Goal: Task Accomplishment & Management: Use online tool/utility

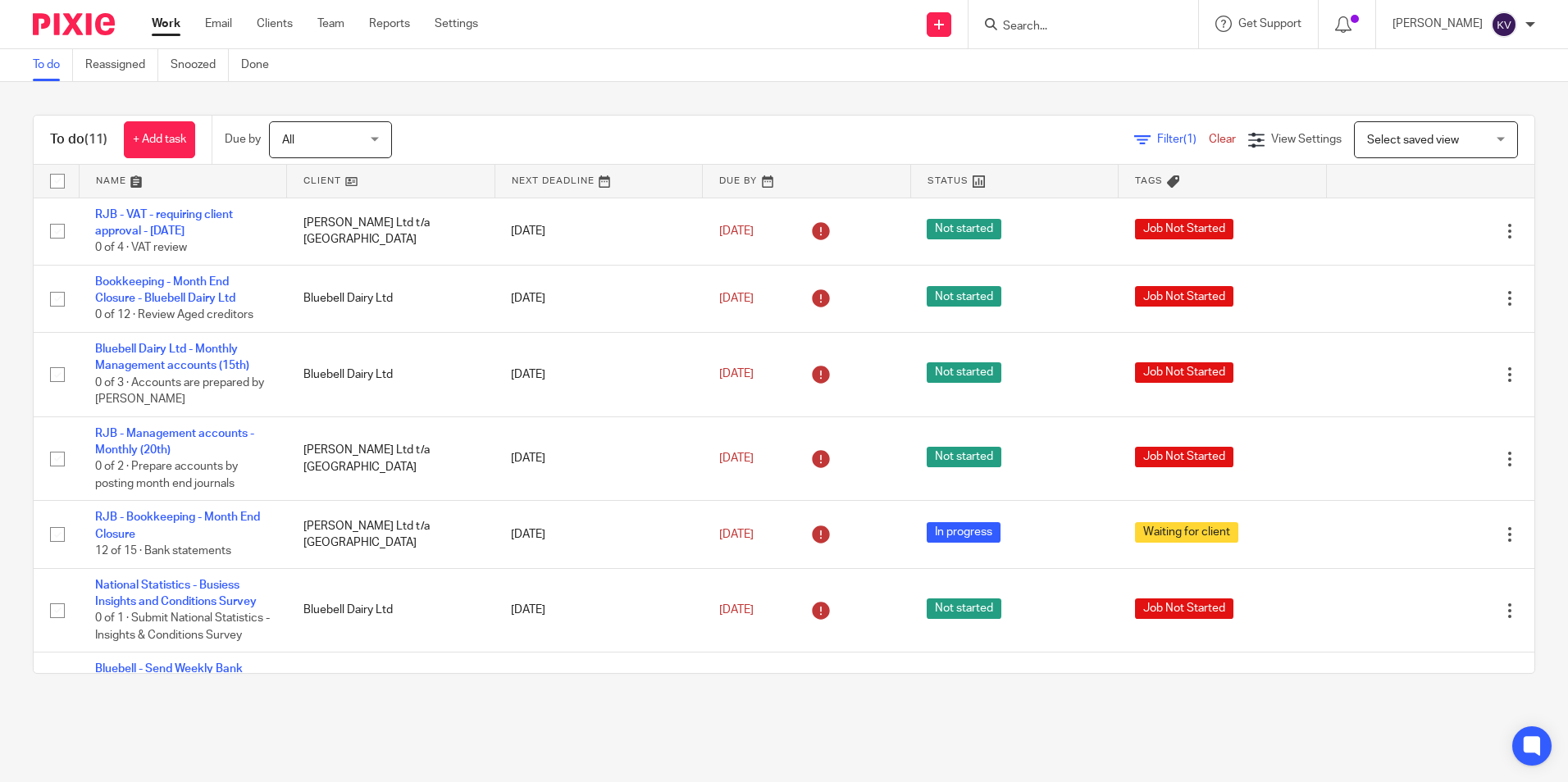
scroll to position [328, 0]
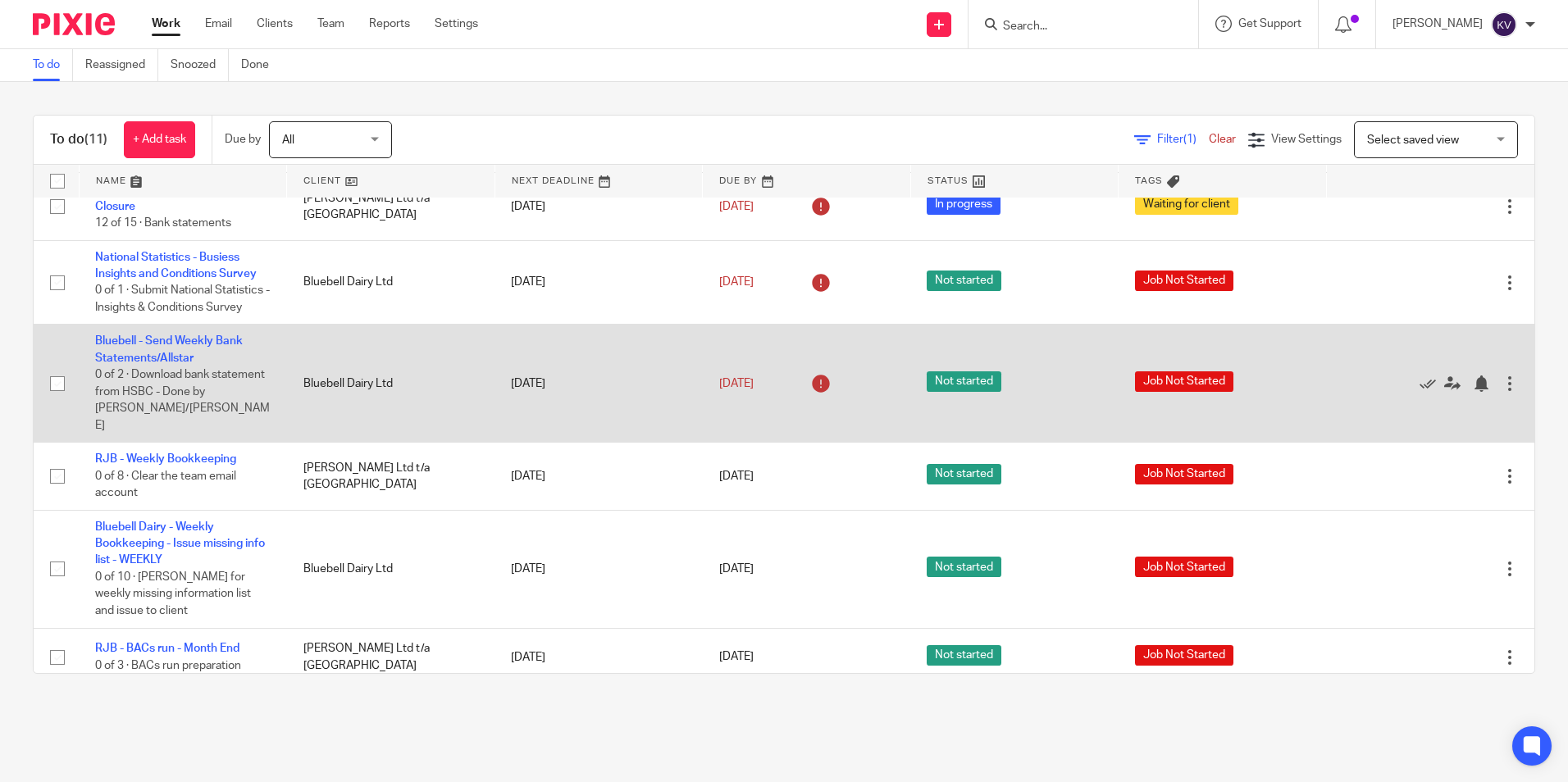
click at [134, 350] on td "Bluebell - Send Weekly Bank Statements/Allstar 0 of 2 · Download bank statement…" at bounding box center [183, 384] width 209 height 118
click at [132, 355] on link "Bluebell - Send Weekly Bank Statements/Allstar" at bounding box center [169, 349] width 147 height 28
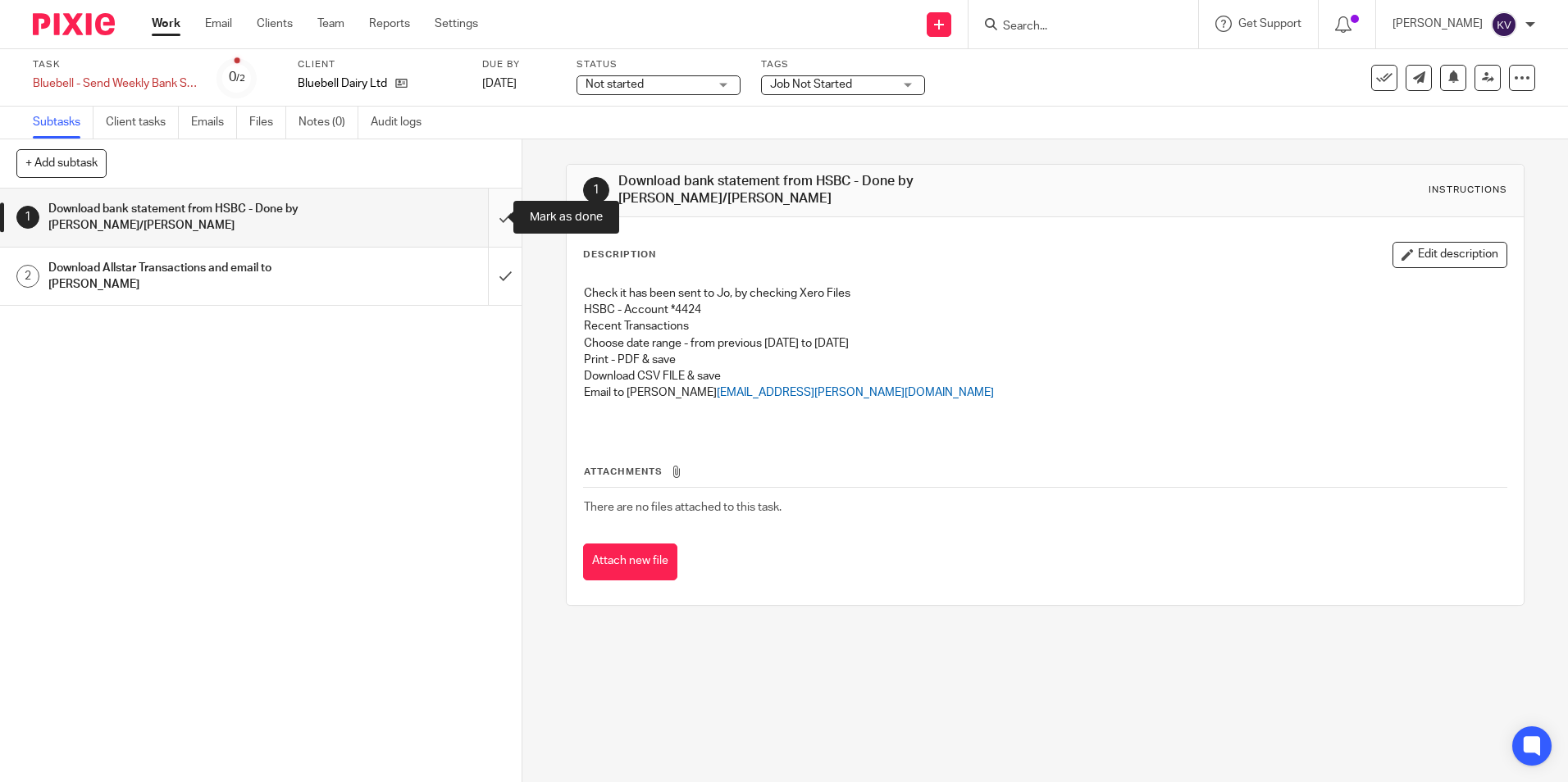
click at [487, 214] on input "submit" at bounding box center [260, 218] width 522 height 58
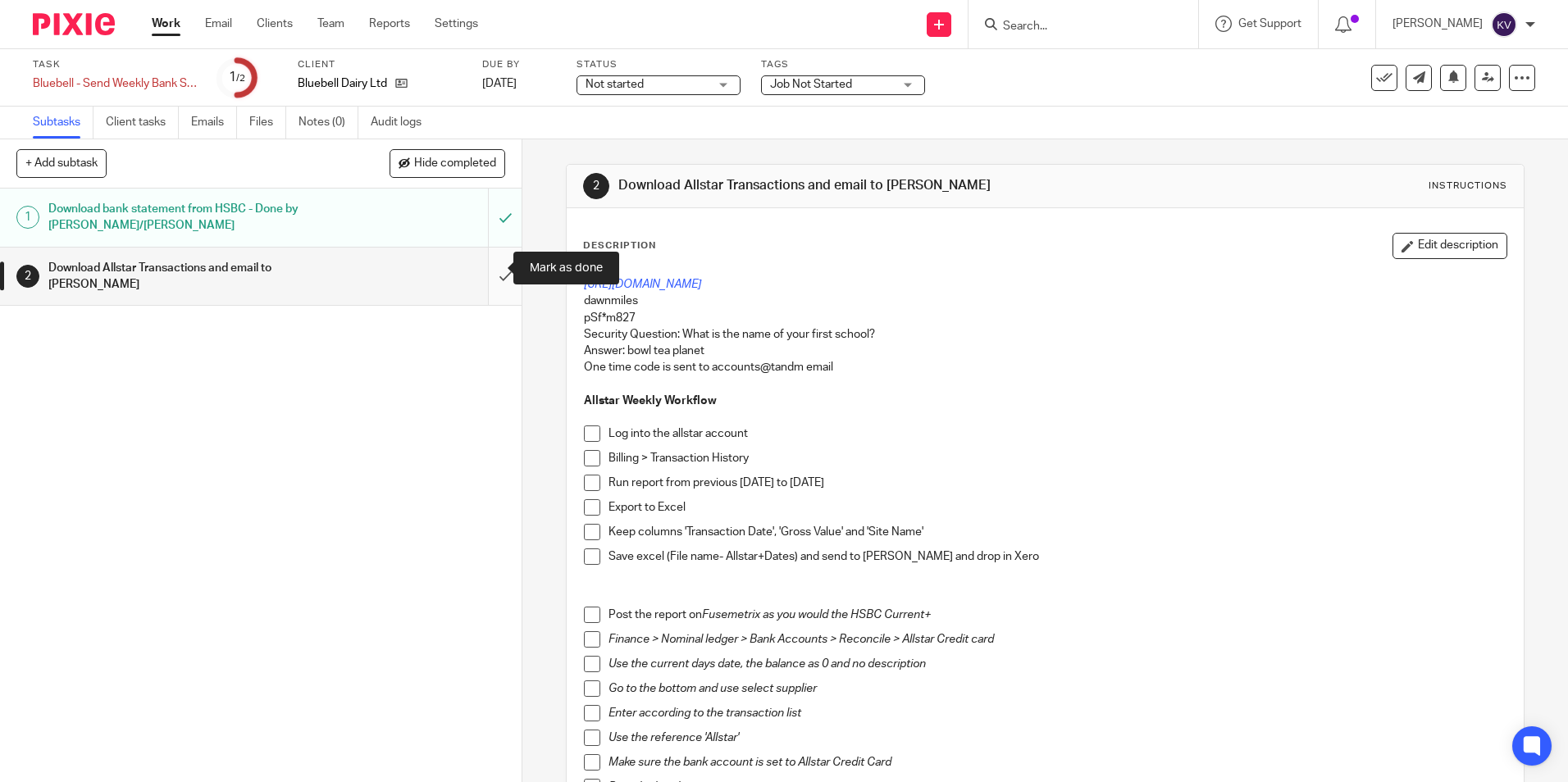
click at [484, 264] on input "submit" at bounding box center [260, 277] width 522 height 58
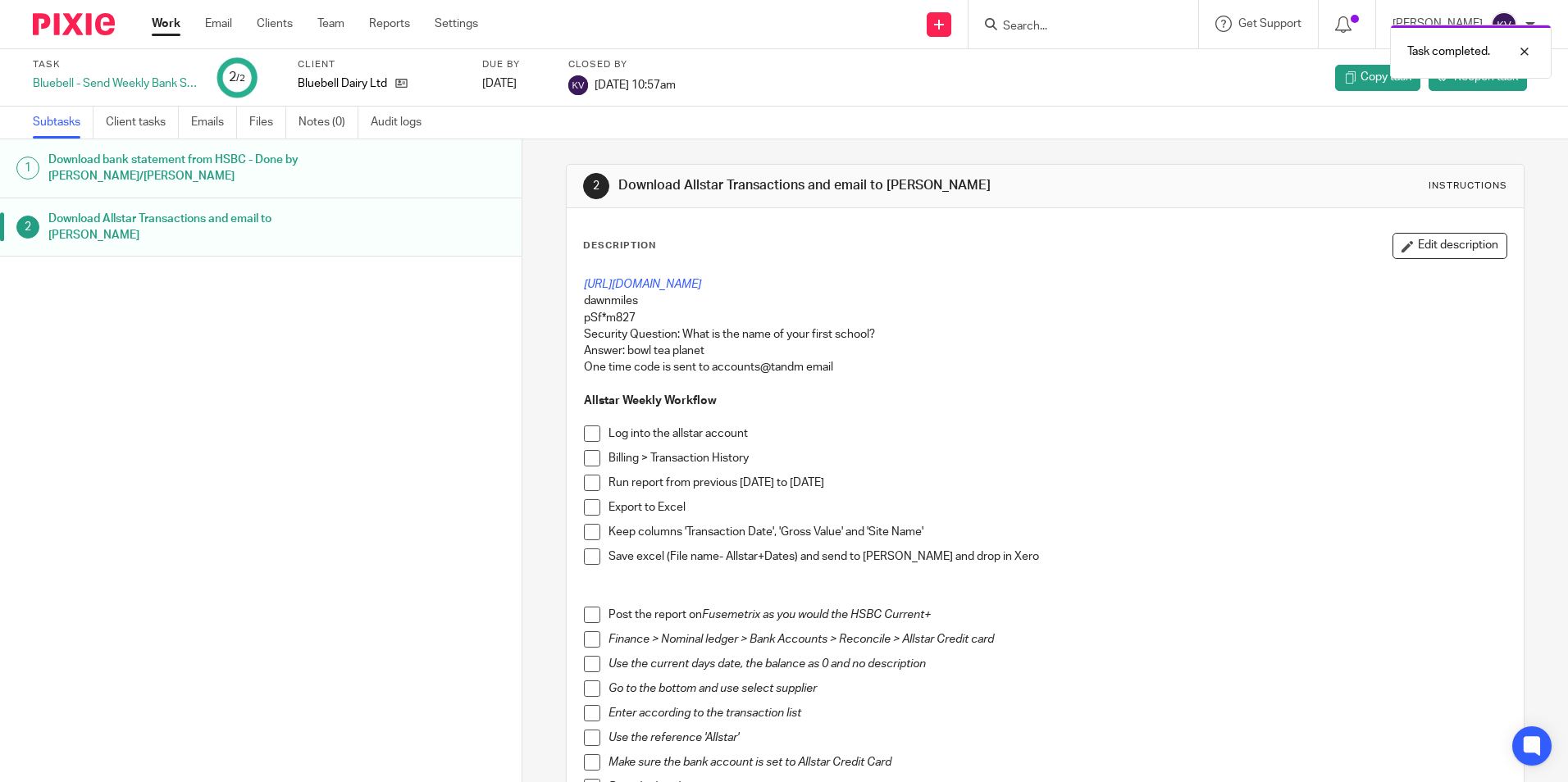
click at [173, 21] on link "Work" at bounding box center [166, 23] width 29 height 16
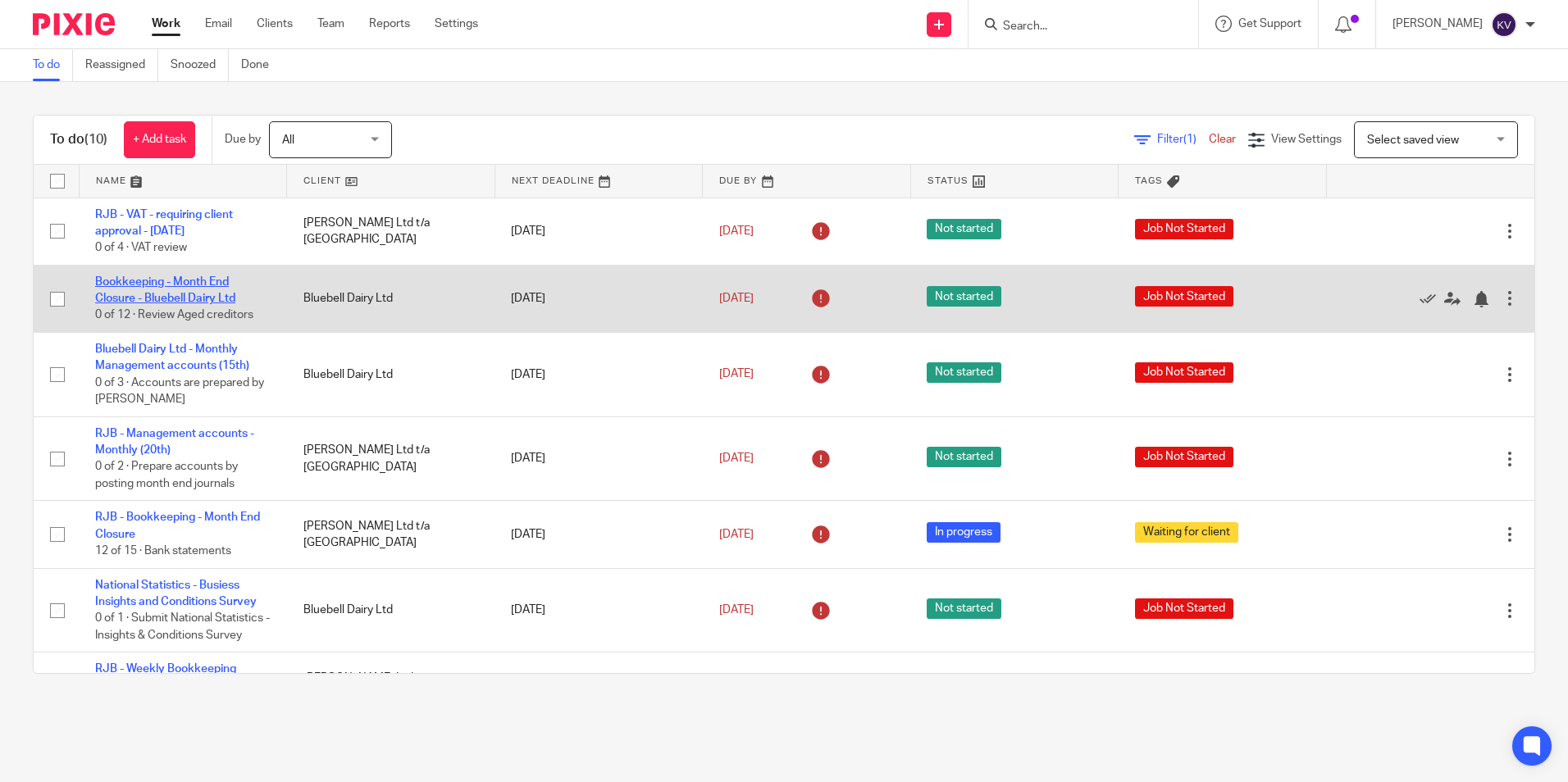
click at [172, 297] on link "Bookkeeping - Month End Closure - Bluebell Dairy Ltd" at bounding box center [165, 290] width 140 height 28
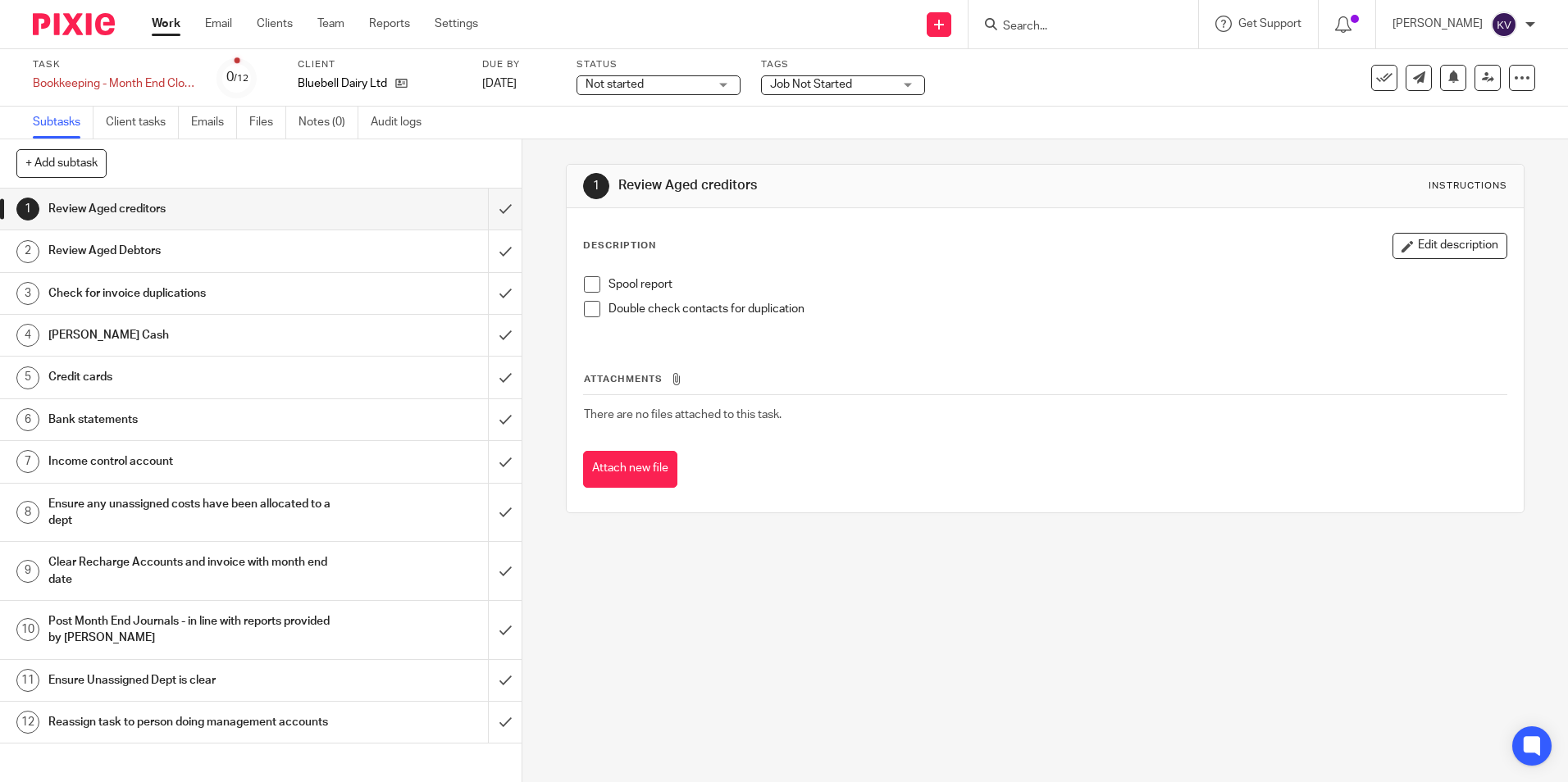
click at [909, 82] on div "Job Not Started" at bounding box center [843, 85] width 164 height 20
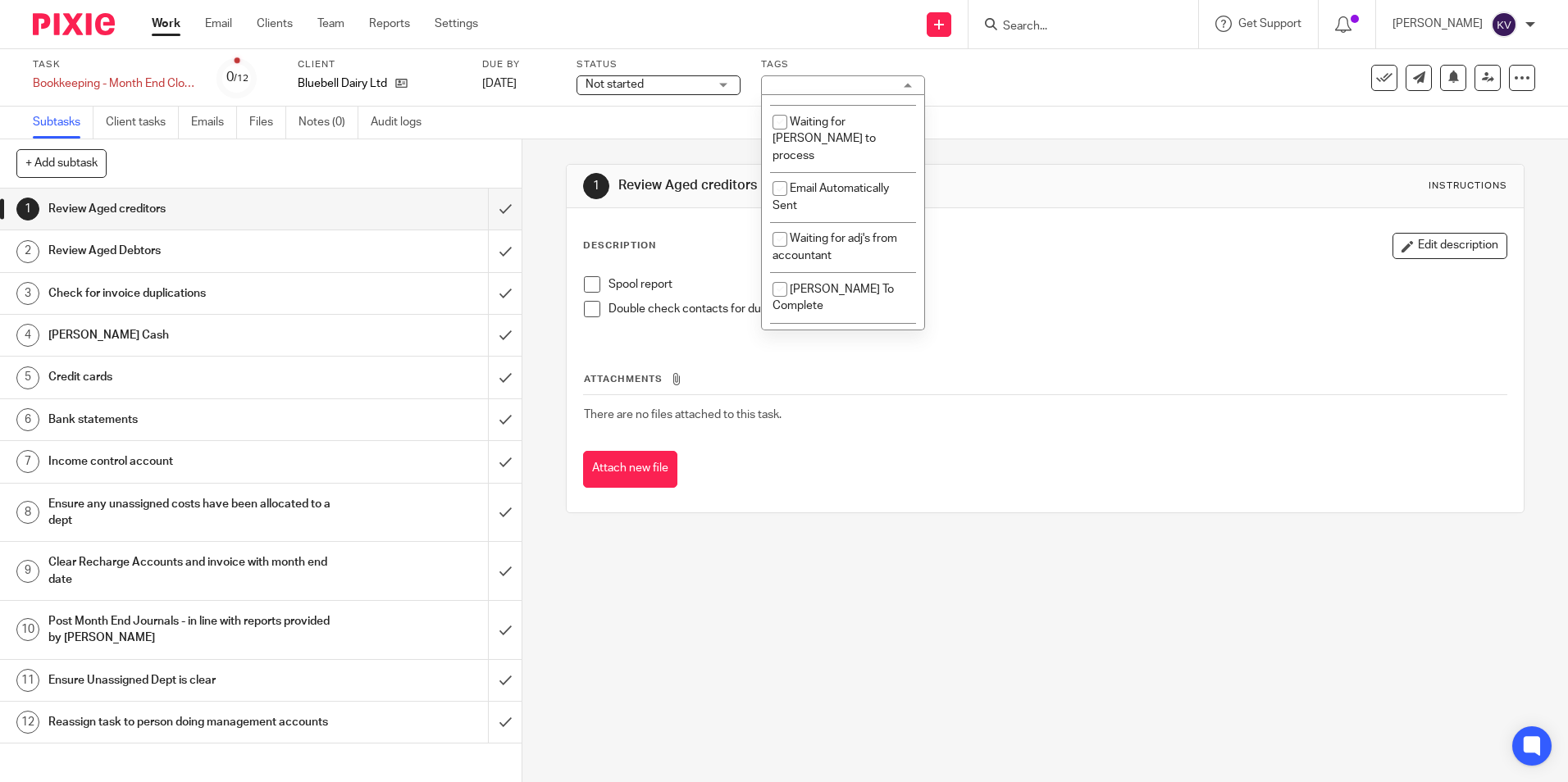
scroll to position [283, 0]
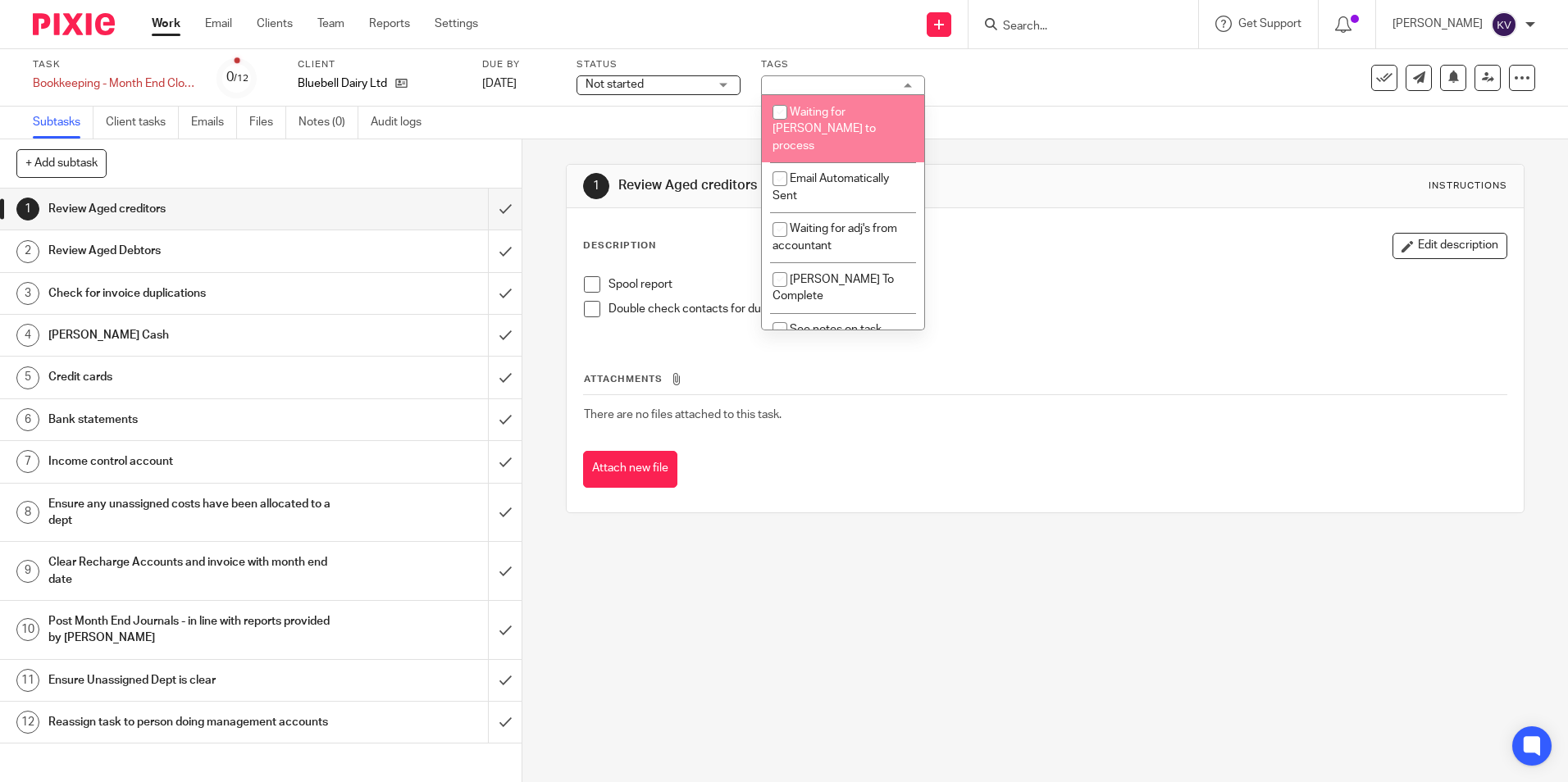
click at [777, 128] on input "checkbox" at bounding box center [780, 112] width 31 height 31
checkbox input "true"
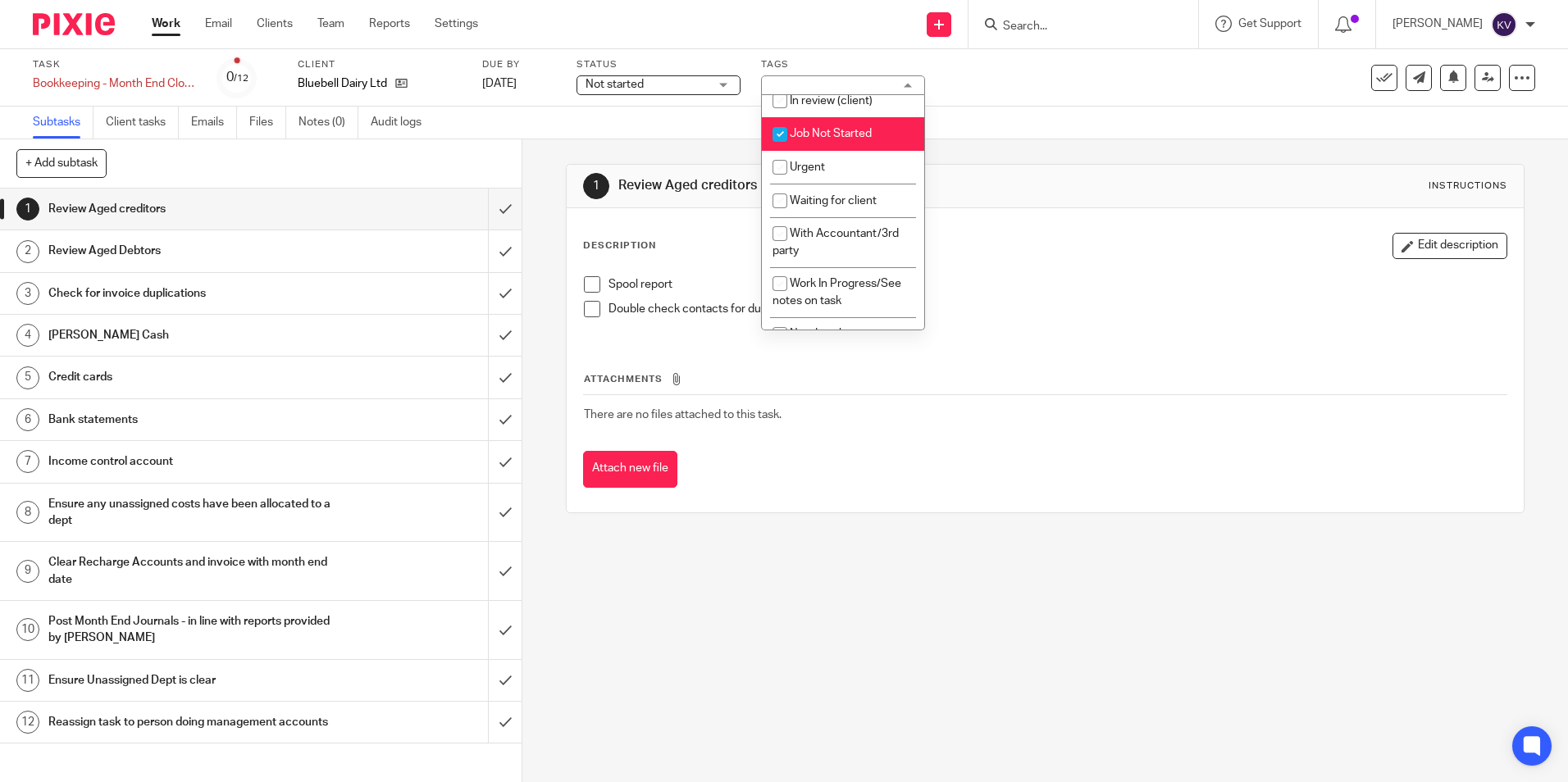
scroll to position [0, 0]
click at [784, 140] on input "checkbox" at bounding box center [780, 145] width 31 height 31
checkbox input "false"
click at [162, 21] on link "Work" at bounding box center [166, 23] width 29 height 16
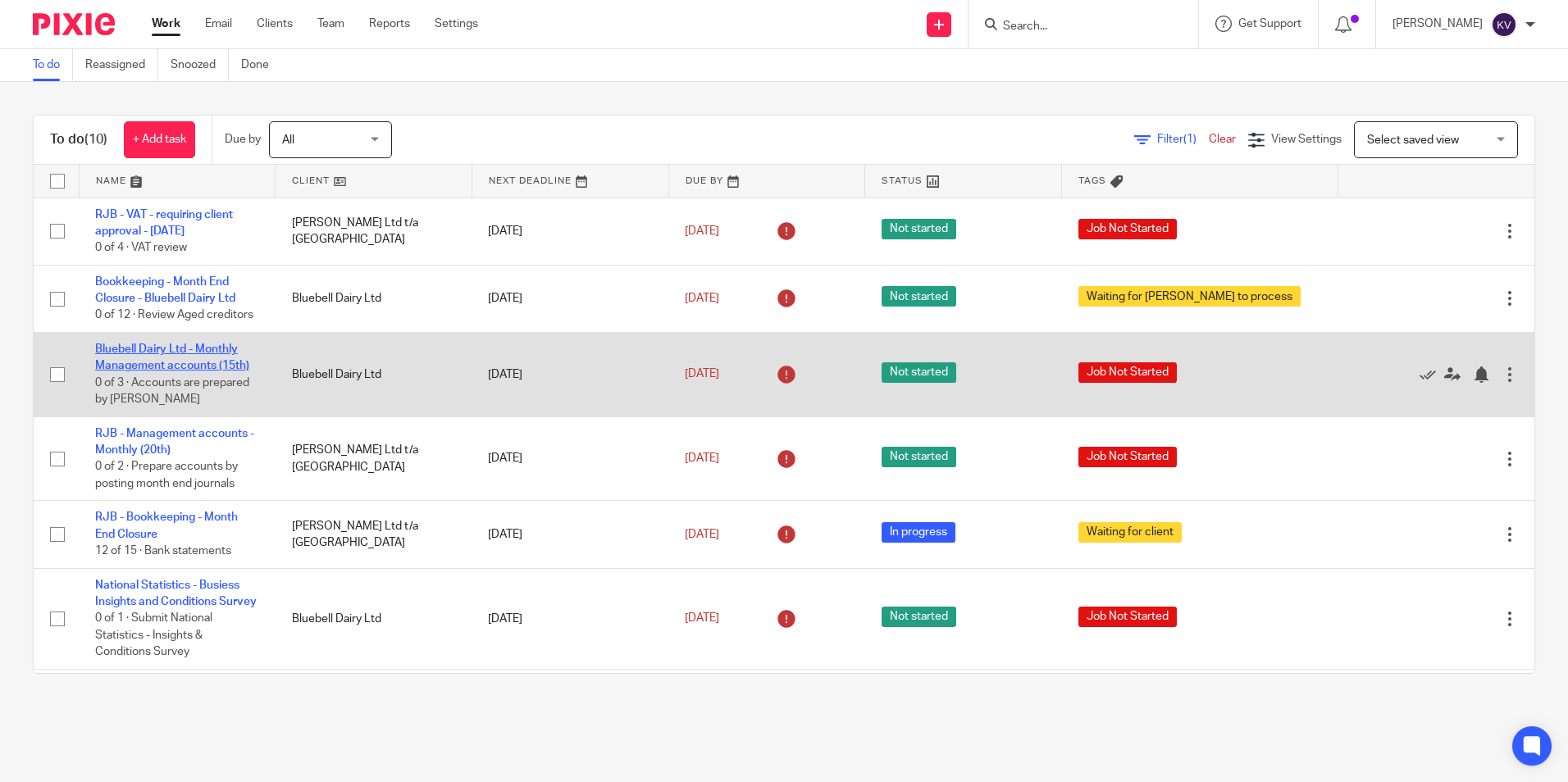
click at [135, 354] on link "Bluebell Dairy Ltd - Monthly Management accounts (15th)" at bounding box center [172, 357] width 154 height 28
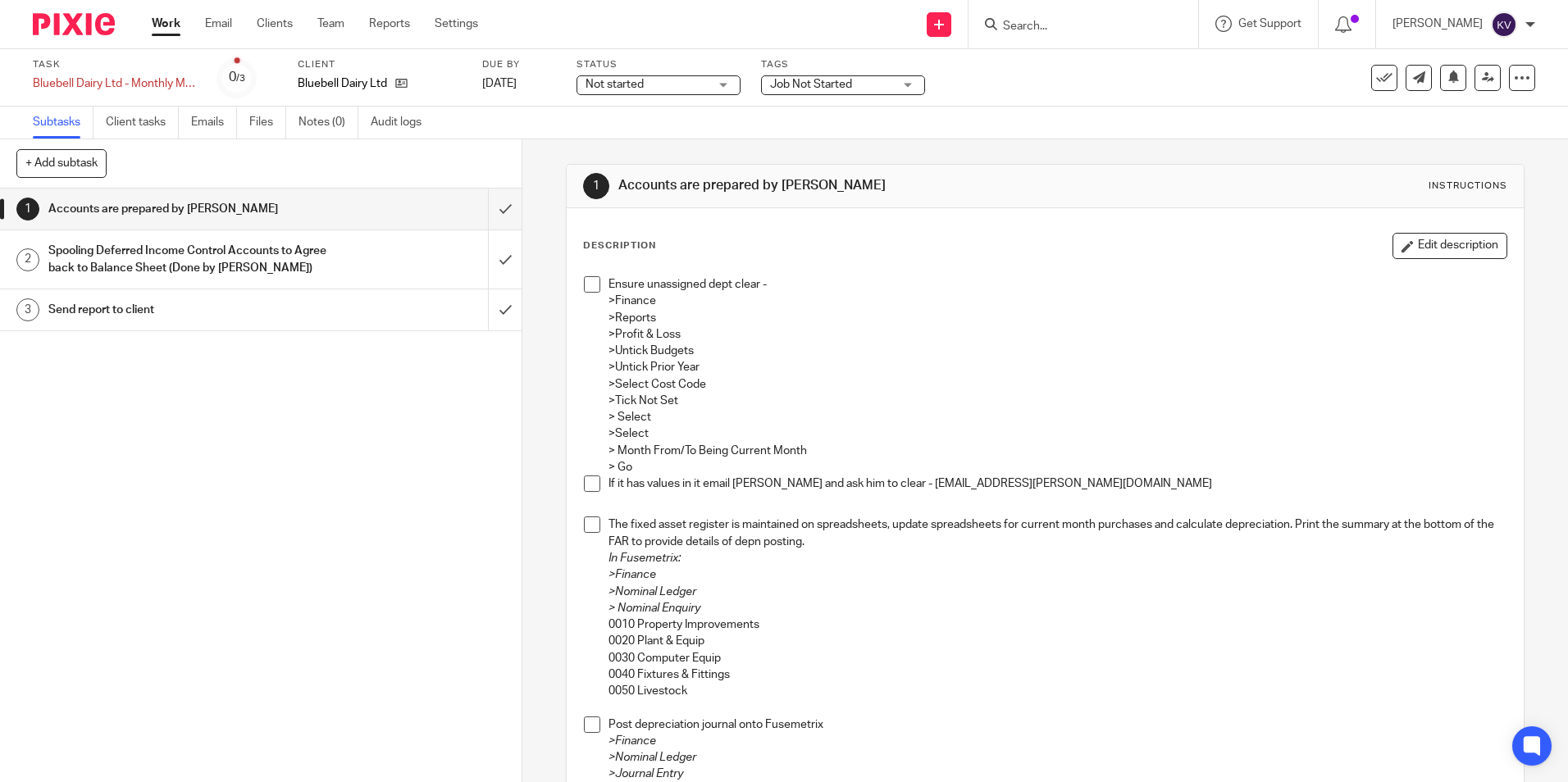
click at [908, 83] on div "Job Not Started" at bounding box center [843, 85] width 164 height 20
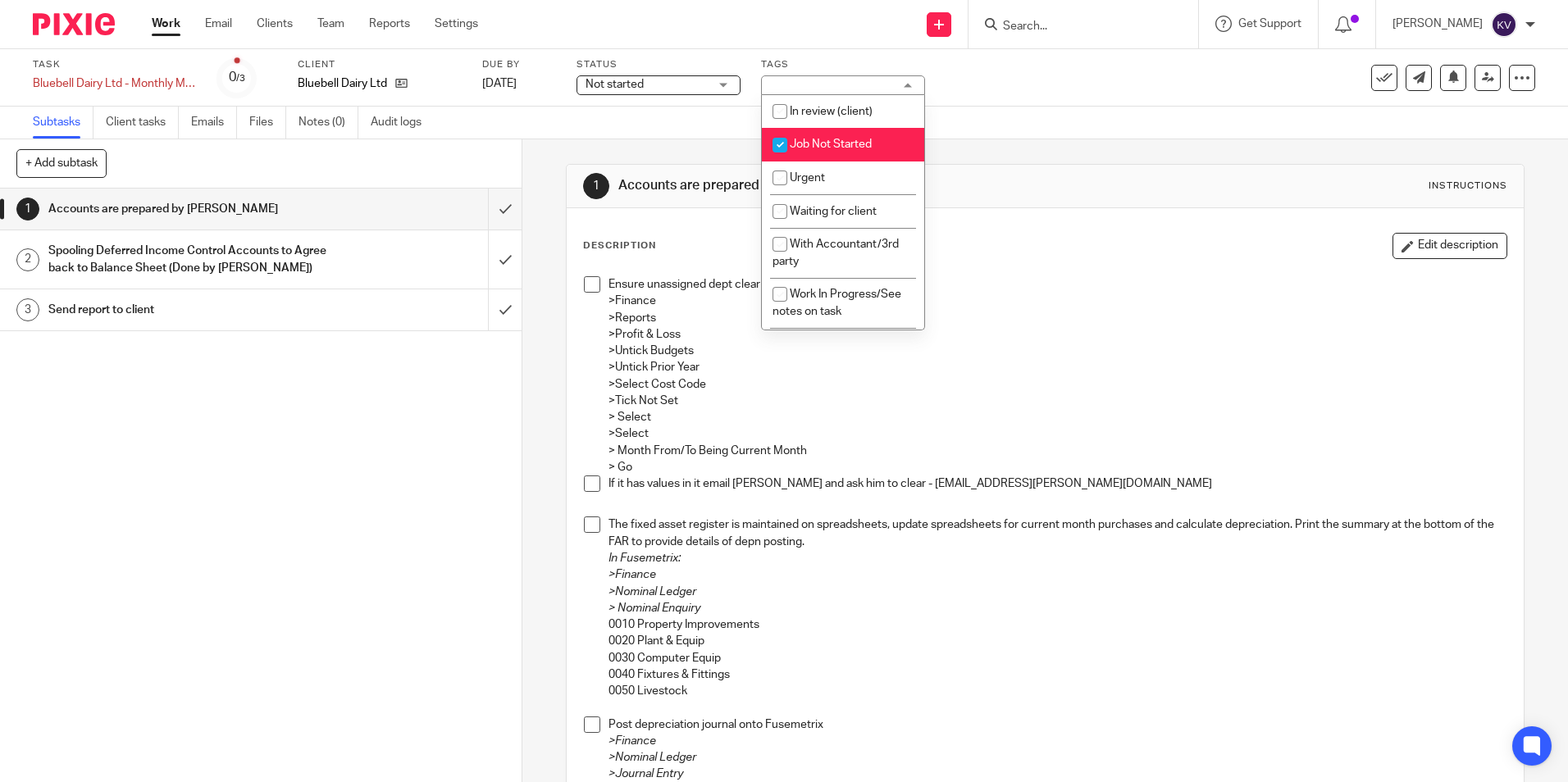
click at [781, 146] on input "checkbox" at bounding box center [780, 145] width 31 height 31
checkbox input "false"
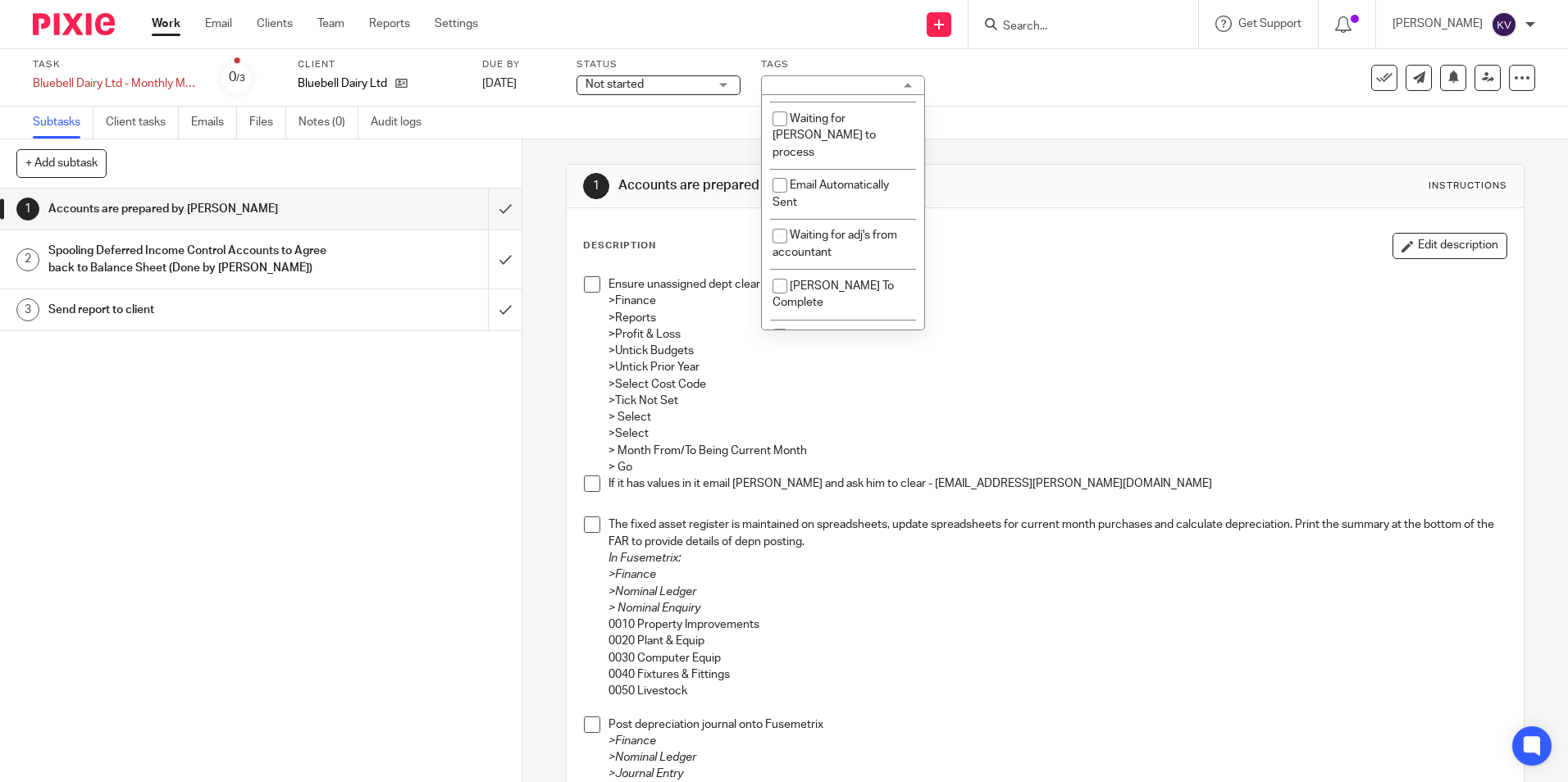
scroll to position [283, 0]
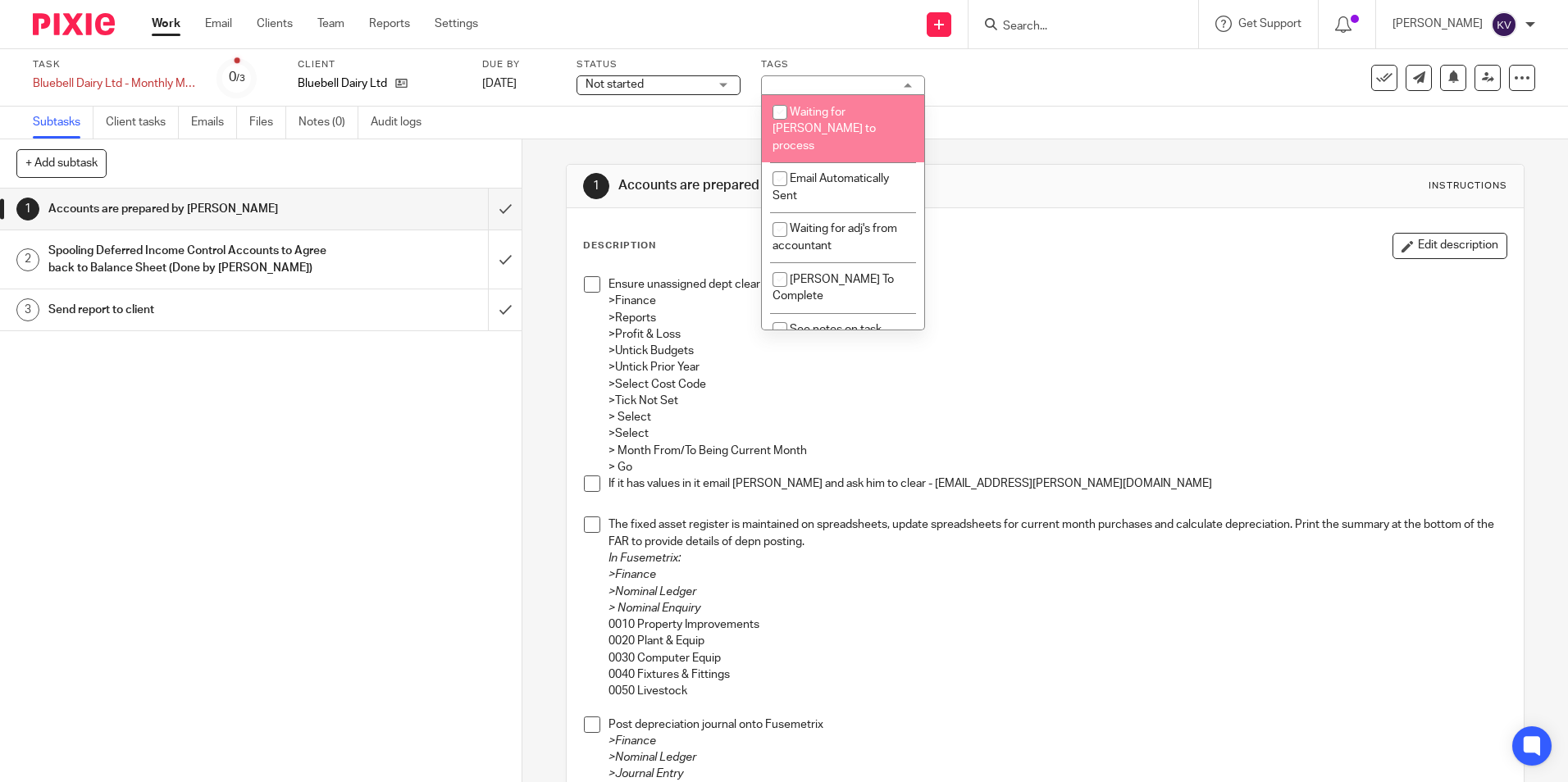
click at [786, 128] on input "checkbox" at bounding box center [780, 112] width 31 height 31
checkbox input "true"
click at [169, 24] on link "Work" at bounding box center [166, 23] width 29 height 16
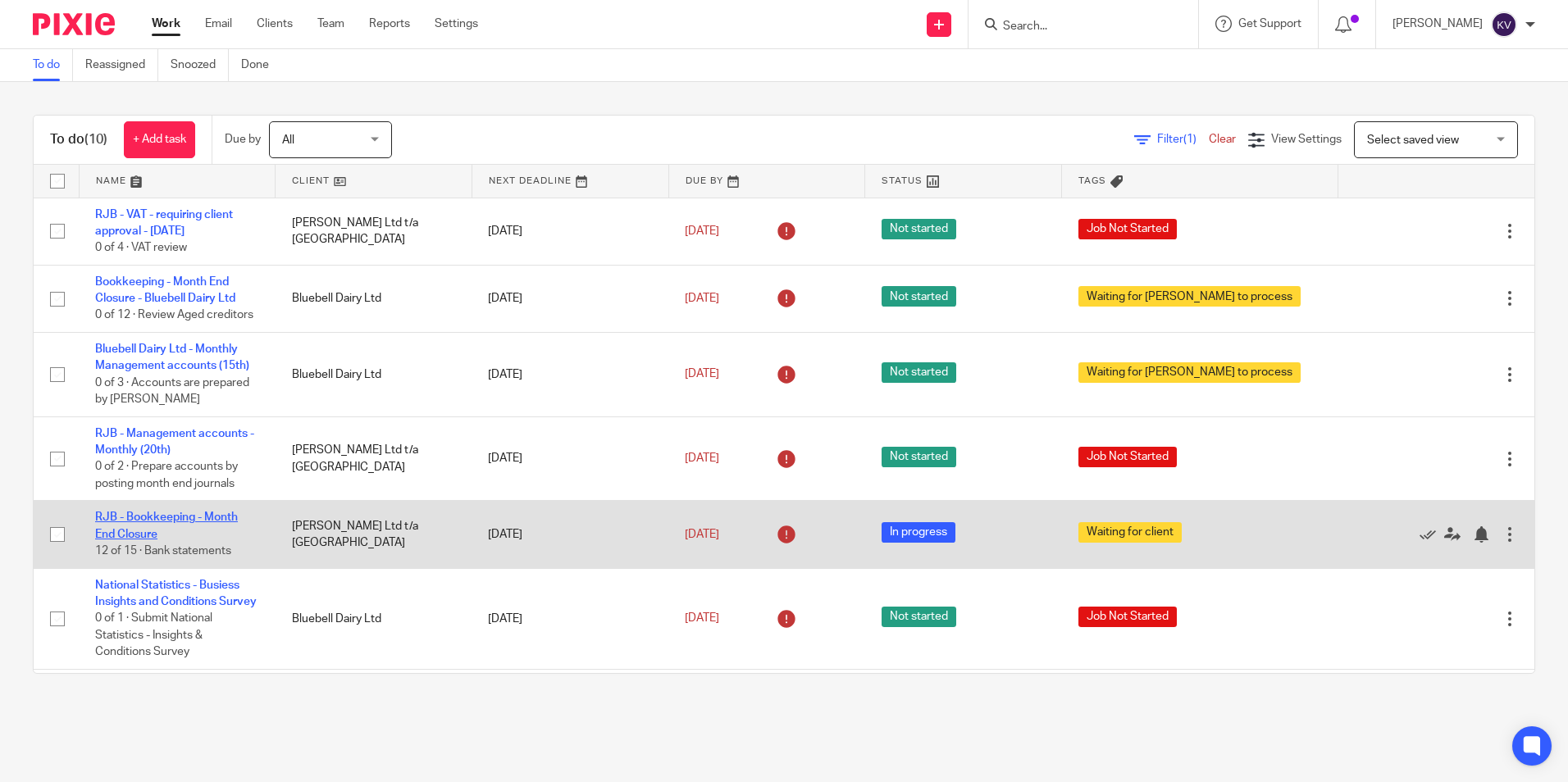
scroll to position [307, 0]
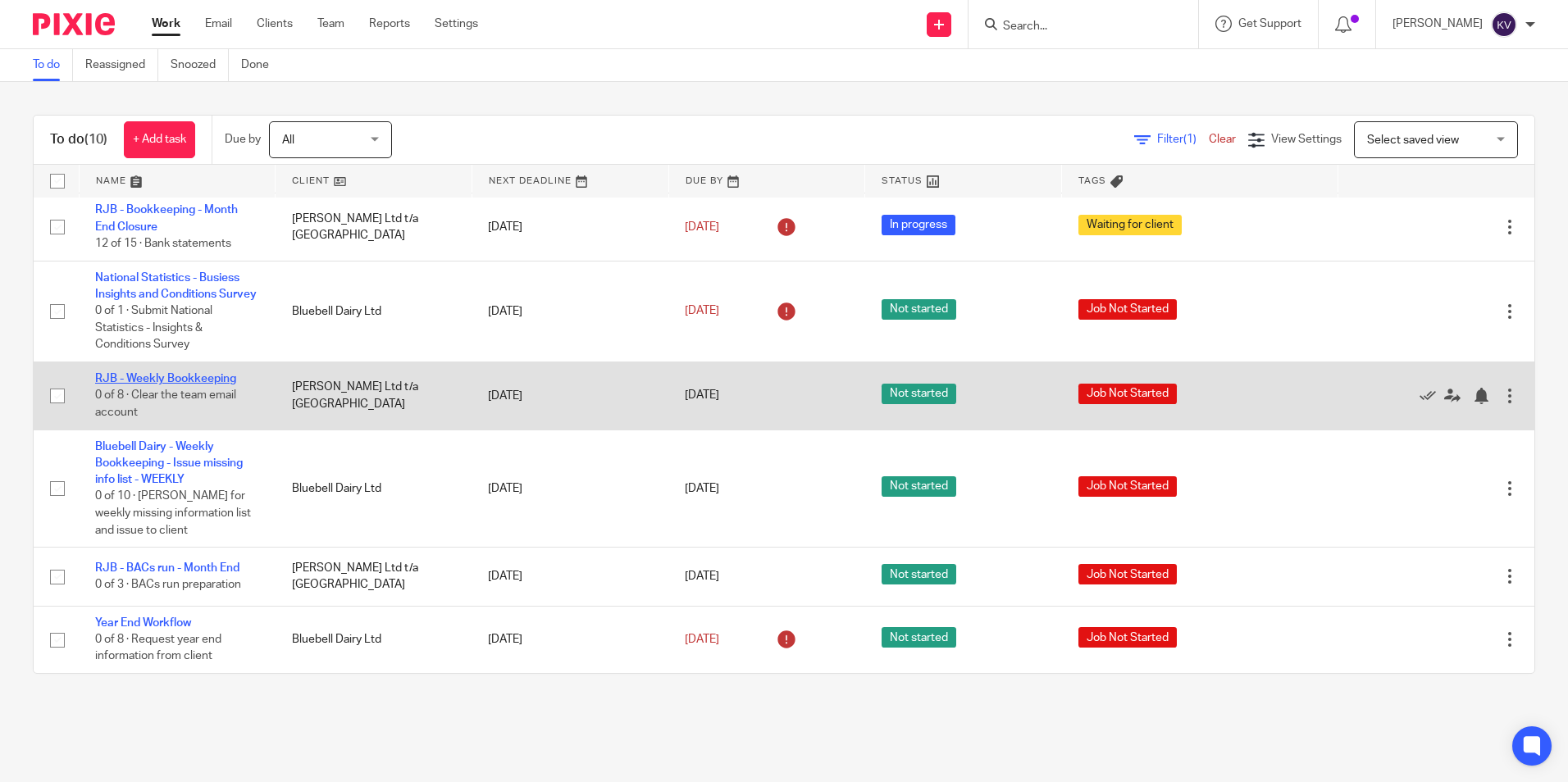
click at [129, 374] on link "RJB - Weekly Bookkeeping" at bounding box center [166, 378] width 141 height 11
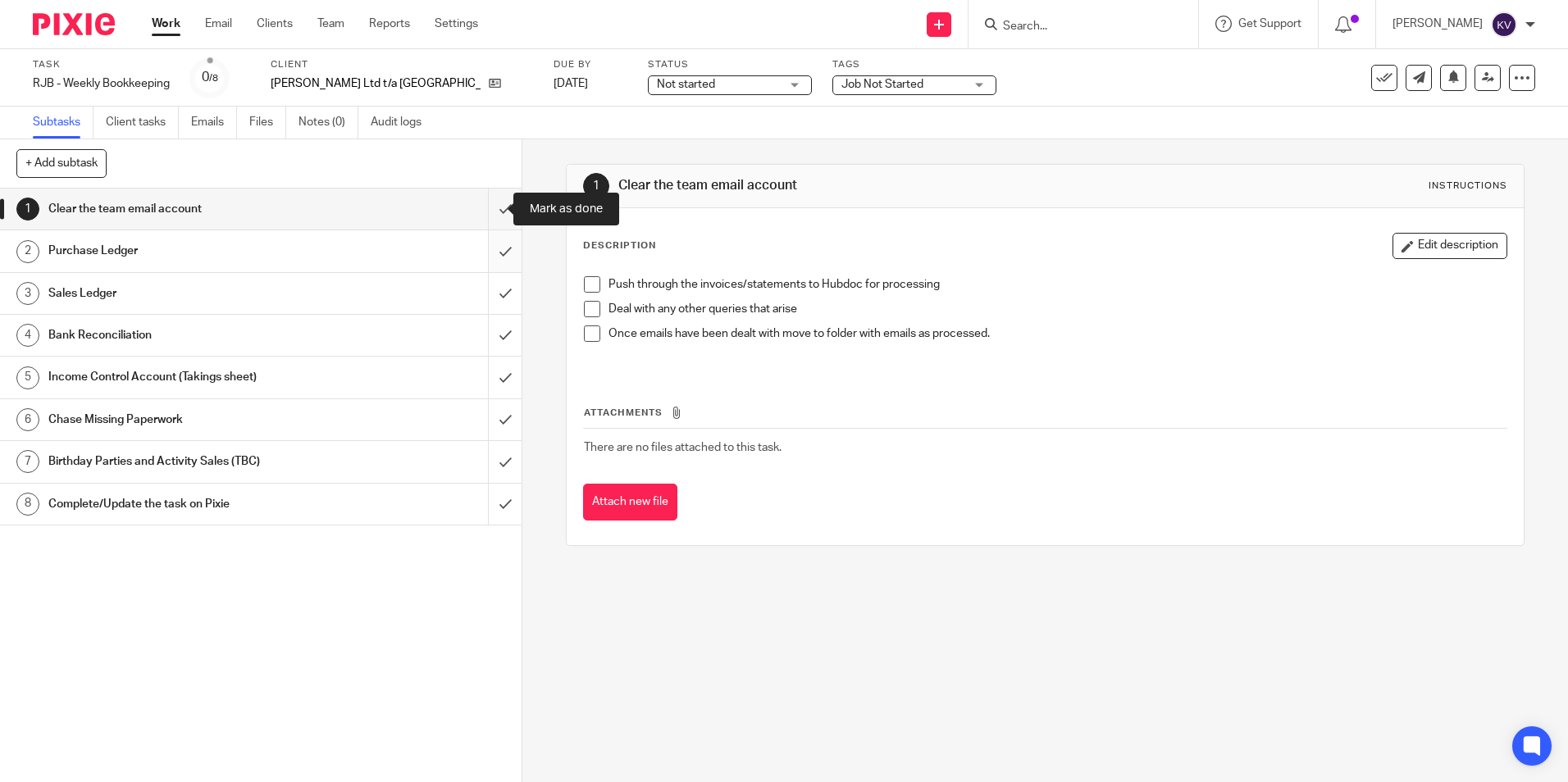
drag, startPoint x: 494, startPoint y: 210, endPoint x: 484, endPoint y: 250, distance: 41.2
click at [494, 210] on input "submit" at bounding box center [260, 209] width 522 height 41
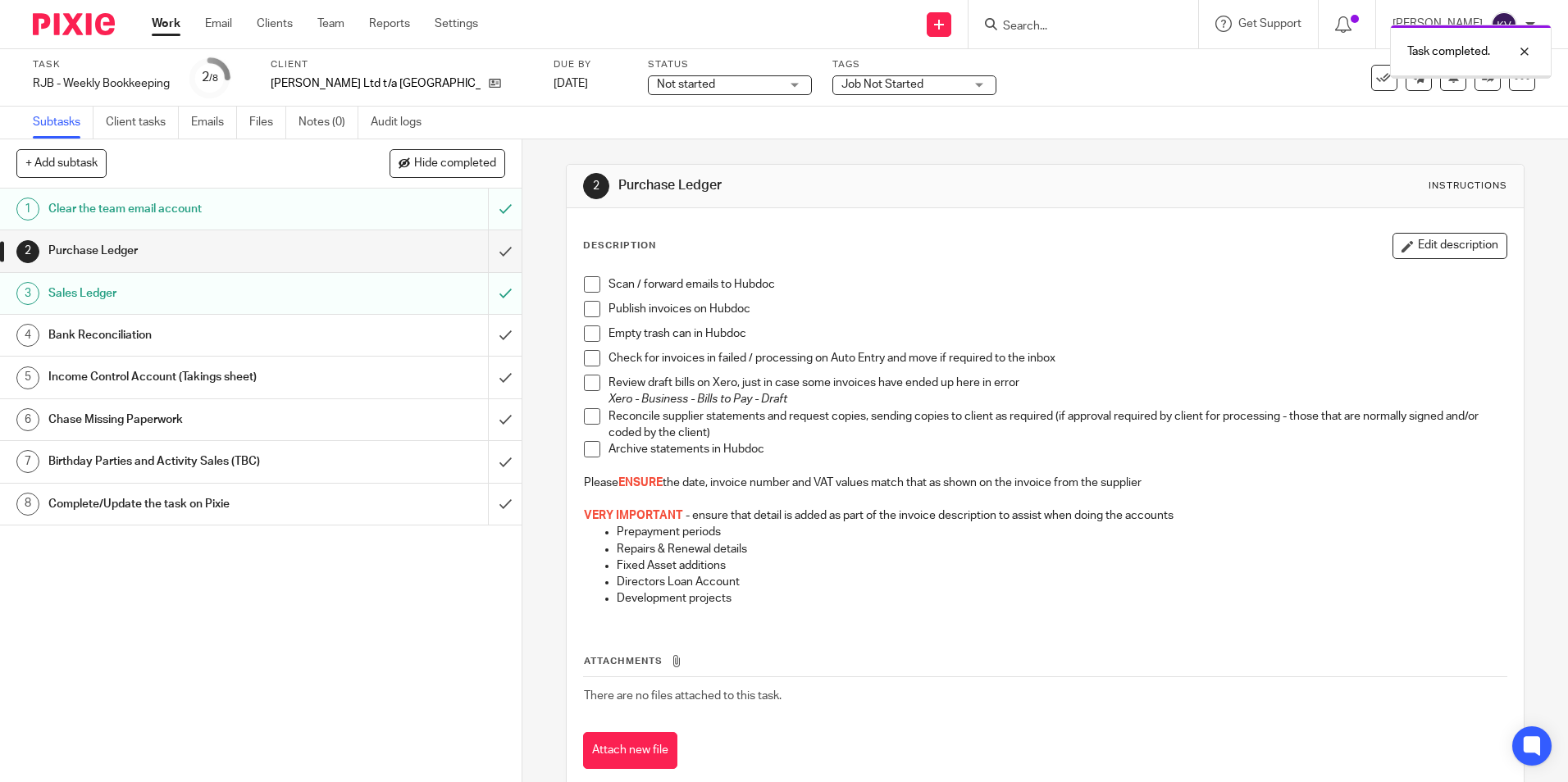
click at [489, 341] on input "submit" at bounding box center [260, 335] width 522 height 41
click at [924, 87] on div "Job Not Started" at bounding box center [914, 85] width 164 height 20
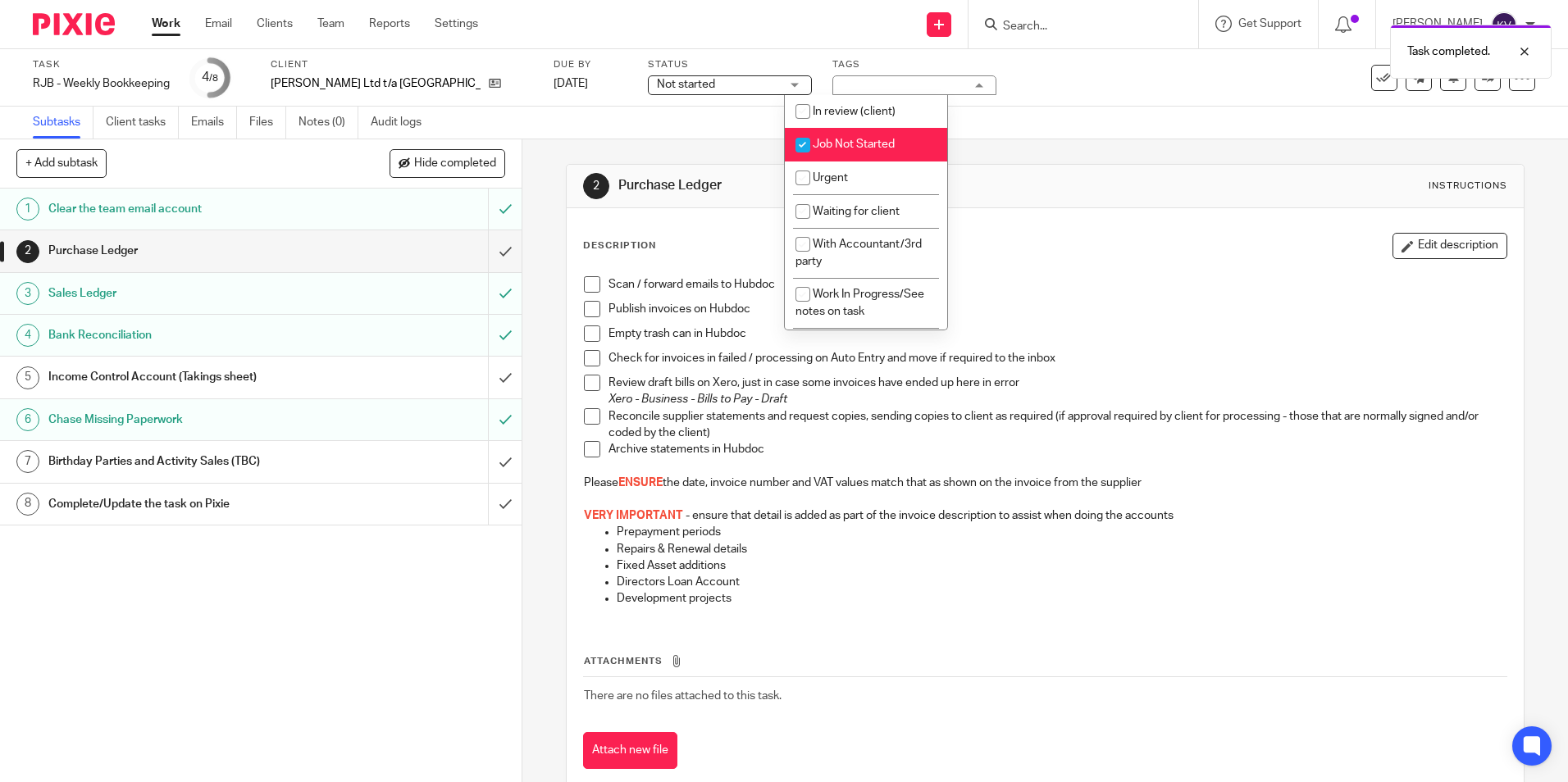
click at [800, 147] on input "checkbox" at bounding box center [803, 145] width 31 height 31
checkbox input "false"
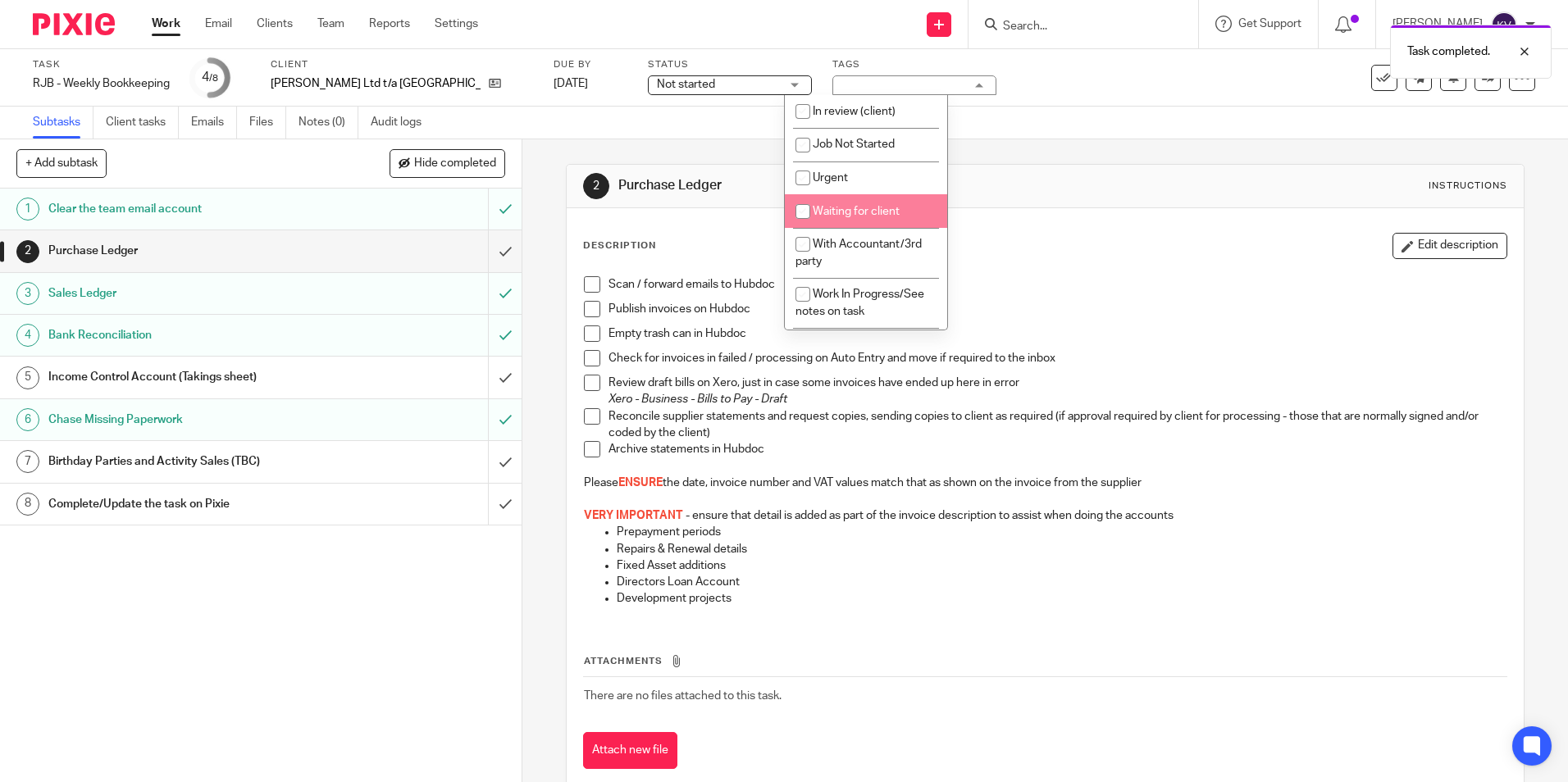
click at [799, 211] on input "checkbox" at bounding box center [803, 211] width 31 height 31
checkbox input "true"
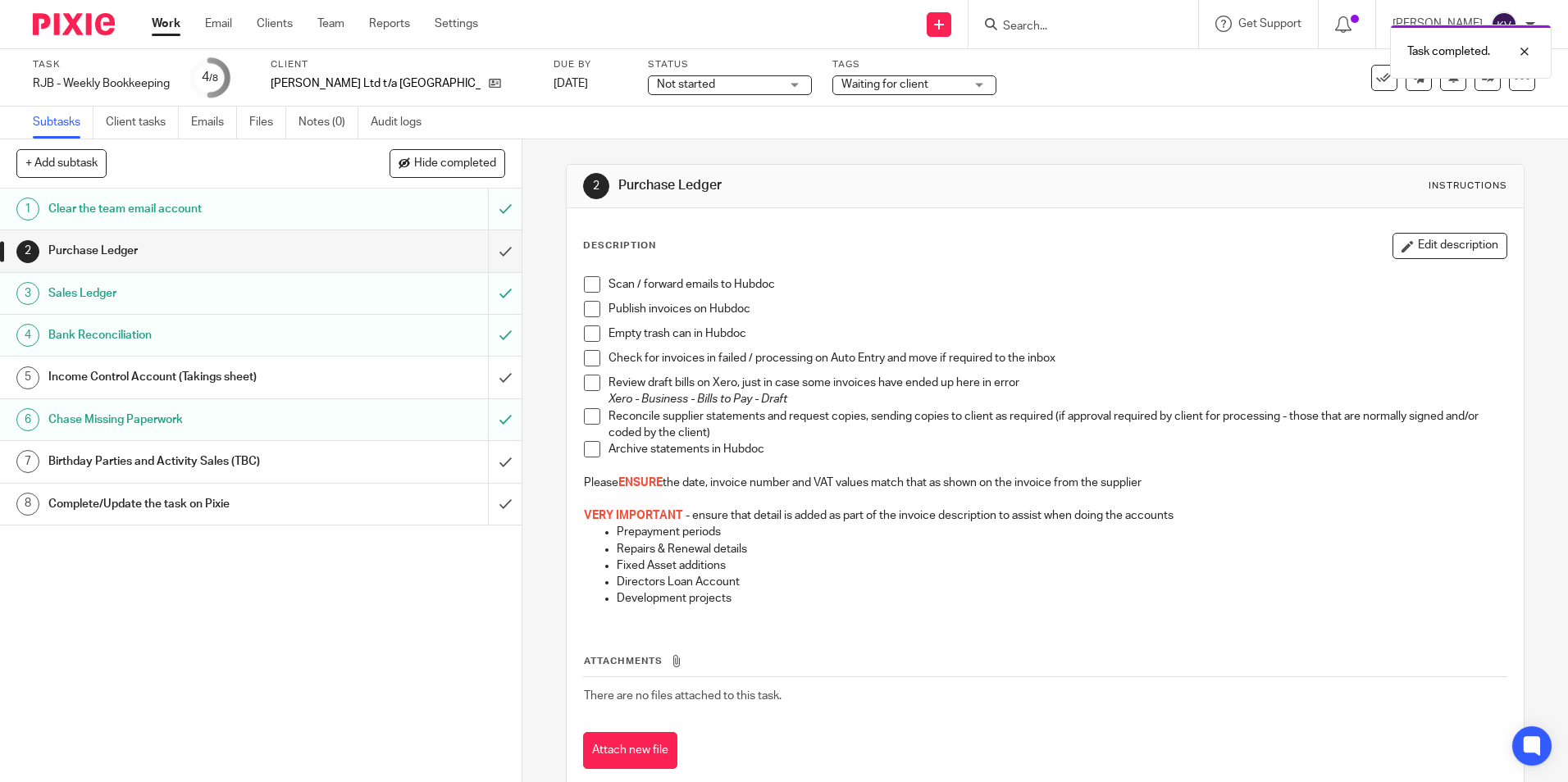
click at [657, 83] on span "Not started" at bounding box center [686, 84] width 58 height 11
click at [640, 143] on span "In progress" at bounding box center [639, 144] width 57 height 11
click at [164, 25] on link "Work" at bounding box center [166, 23] width 29 height 16
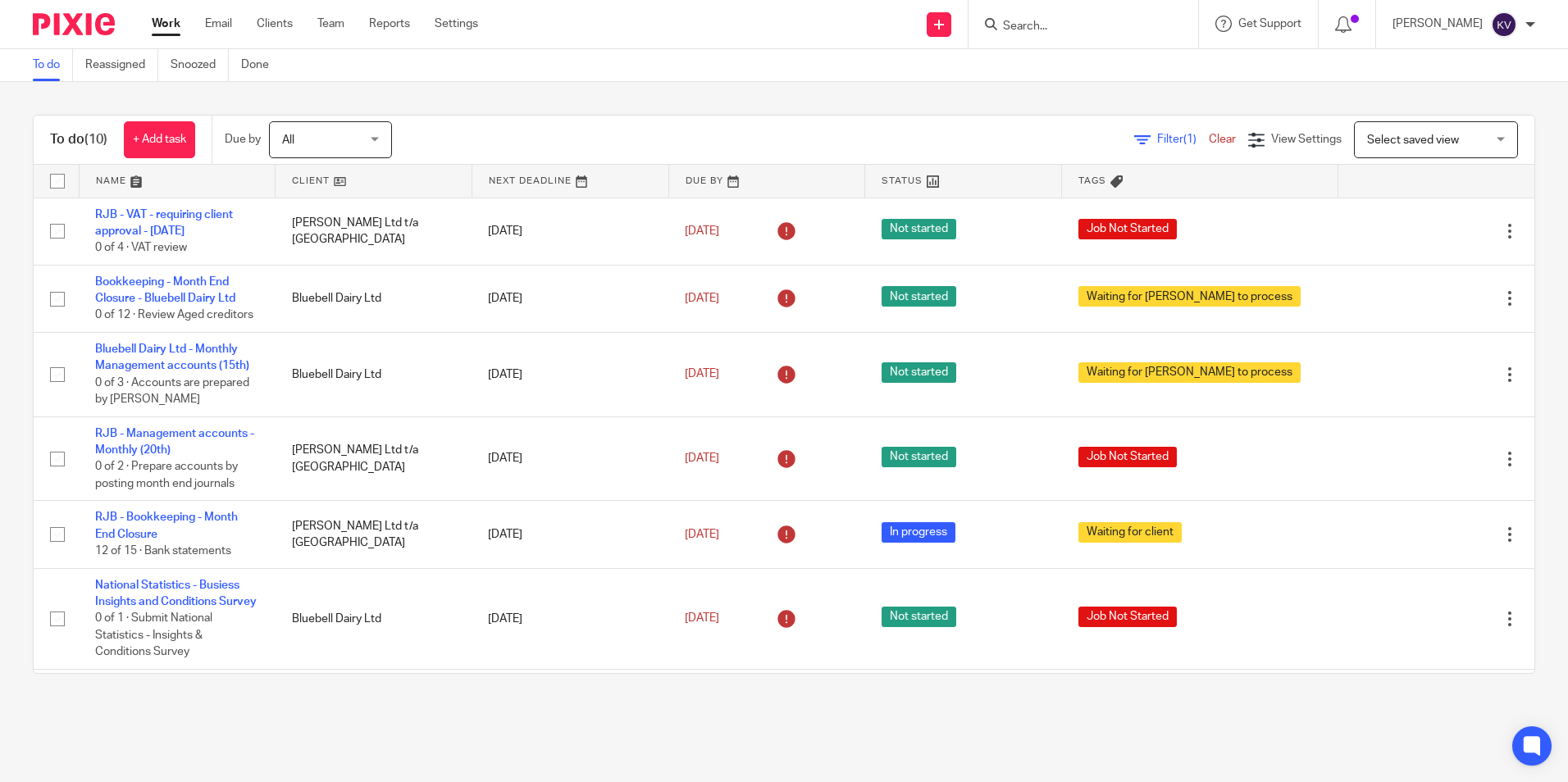
scroll to position [299, 0]
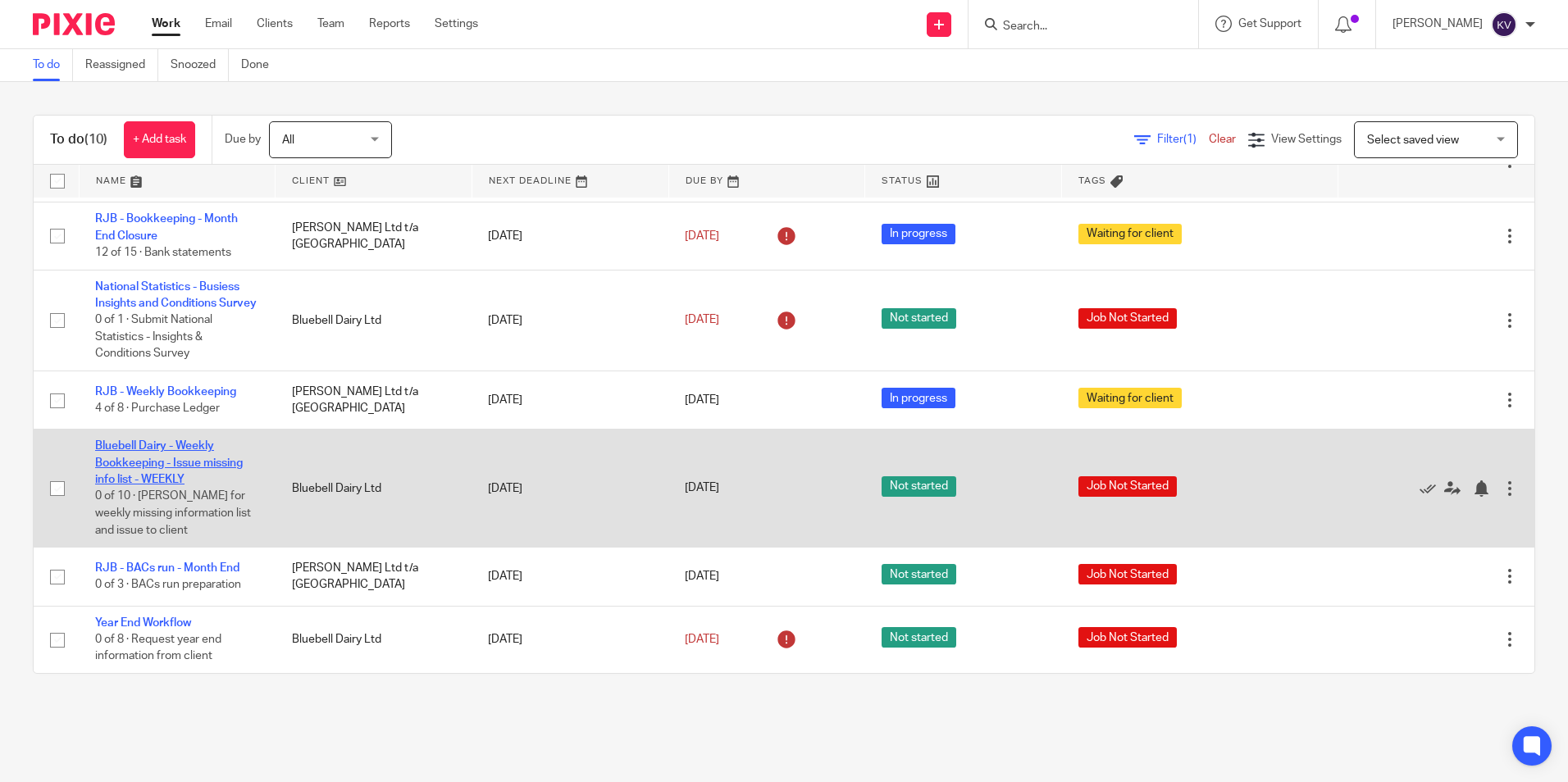
click at [146, 464] on link "Bluebell Dairy - Weekly Bookkeeping - Issue missing info list - WEEKLY" at bounding box center [169, 462] width 147 height 45
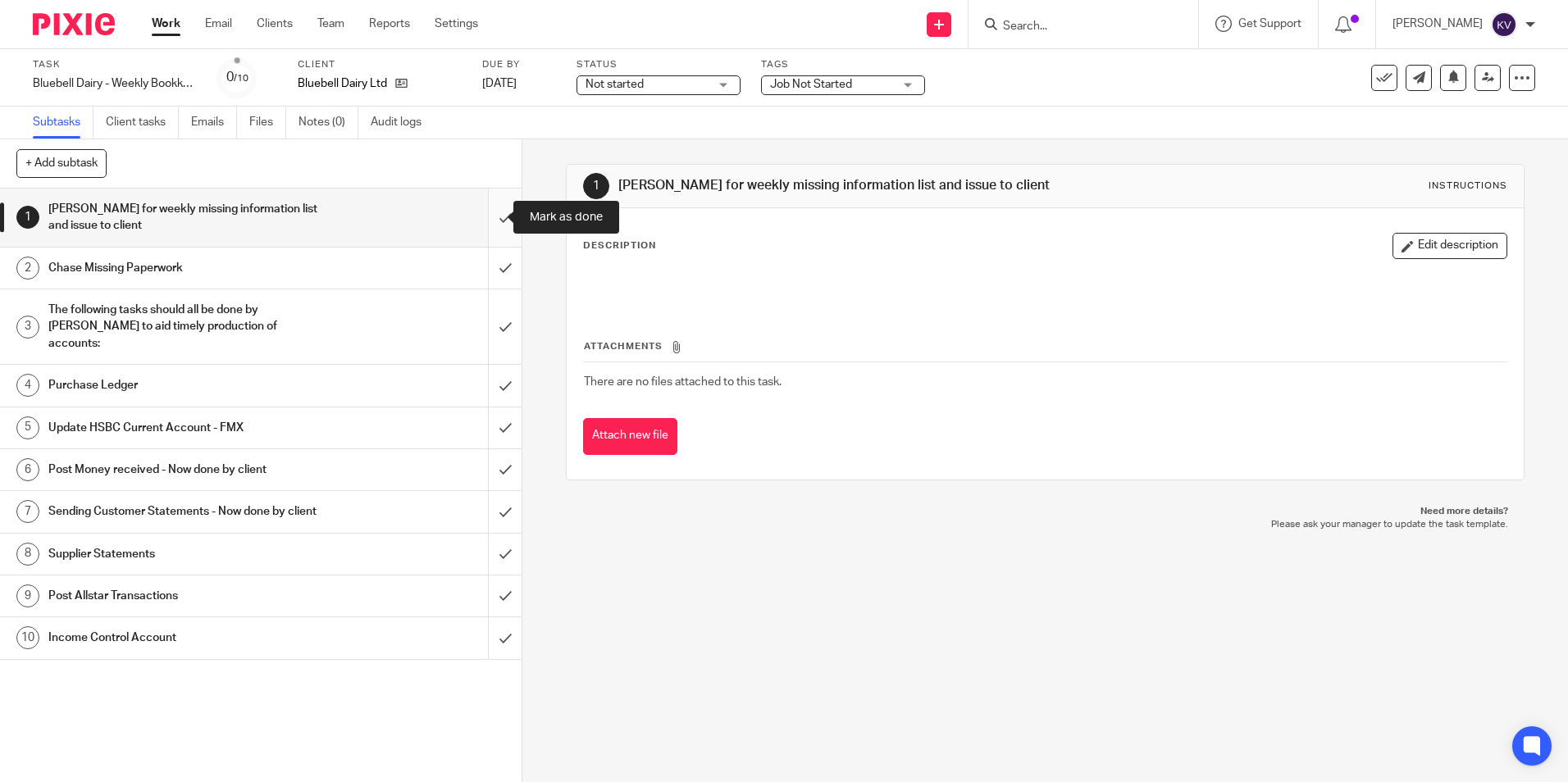
click at [494, 220] on input "submit" at bounding box center [260, 218] width 522 height 58
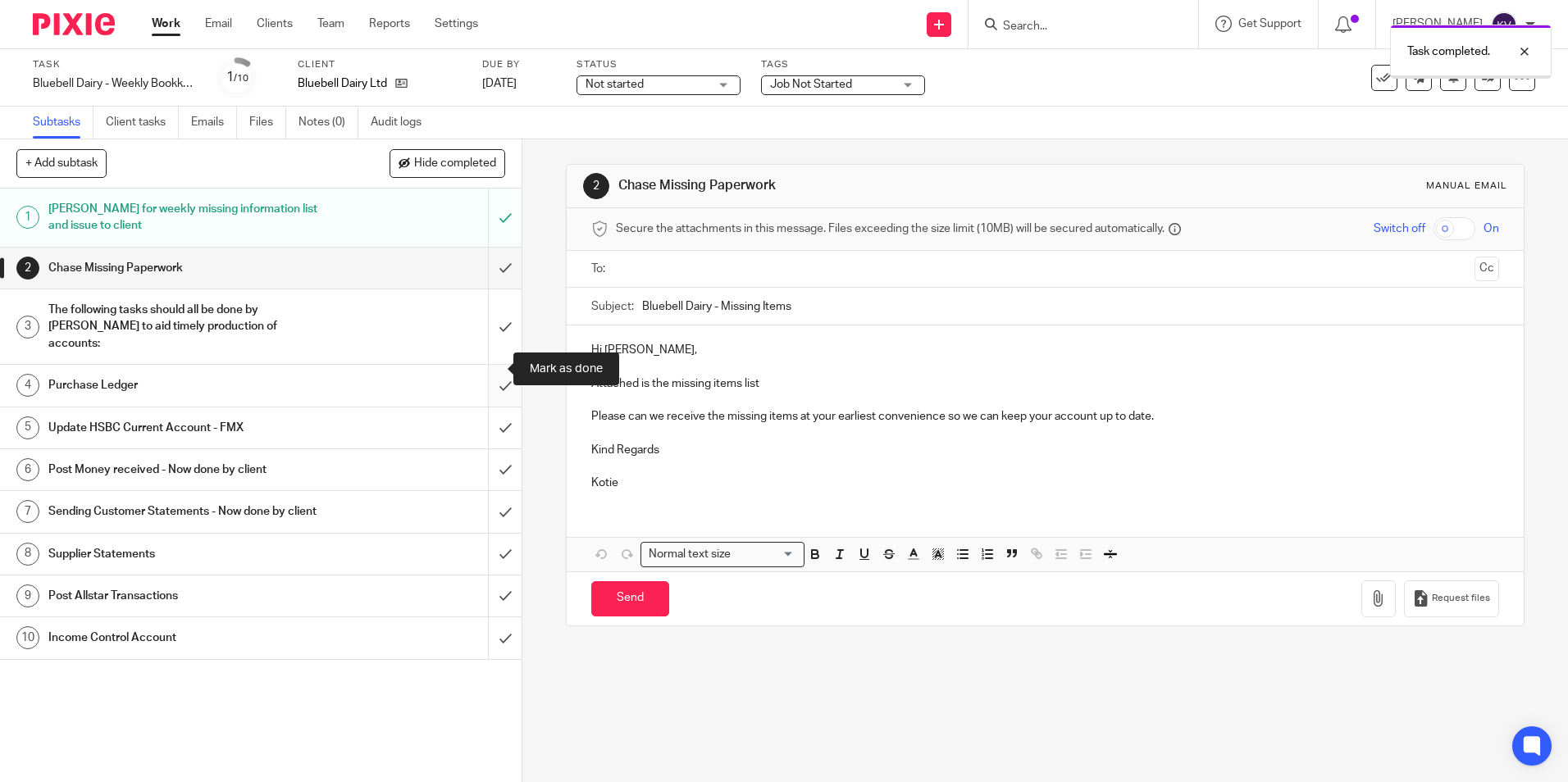
click at [489, 365] on input "submit" at bounding box center [260, 385] width 522 height 41
click at [492, 410] on input "submit" at bounding box center [260, 428] width 522 height 41
click at [492, 456] on input "submit" at bounding box center [260, 470] width 522 height 41
click at [489, 497] on input "submit" at bounding box center [260, 511] width 522 height 41
click at [489, 549] on input "submit" at bounding box center [260, 554] width 522 height 41
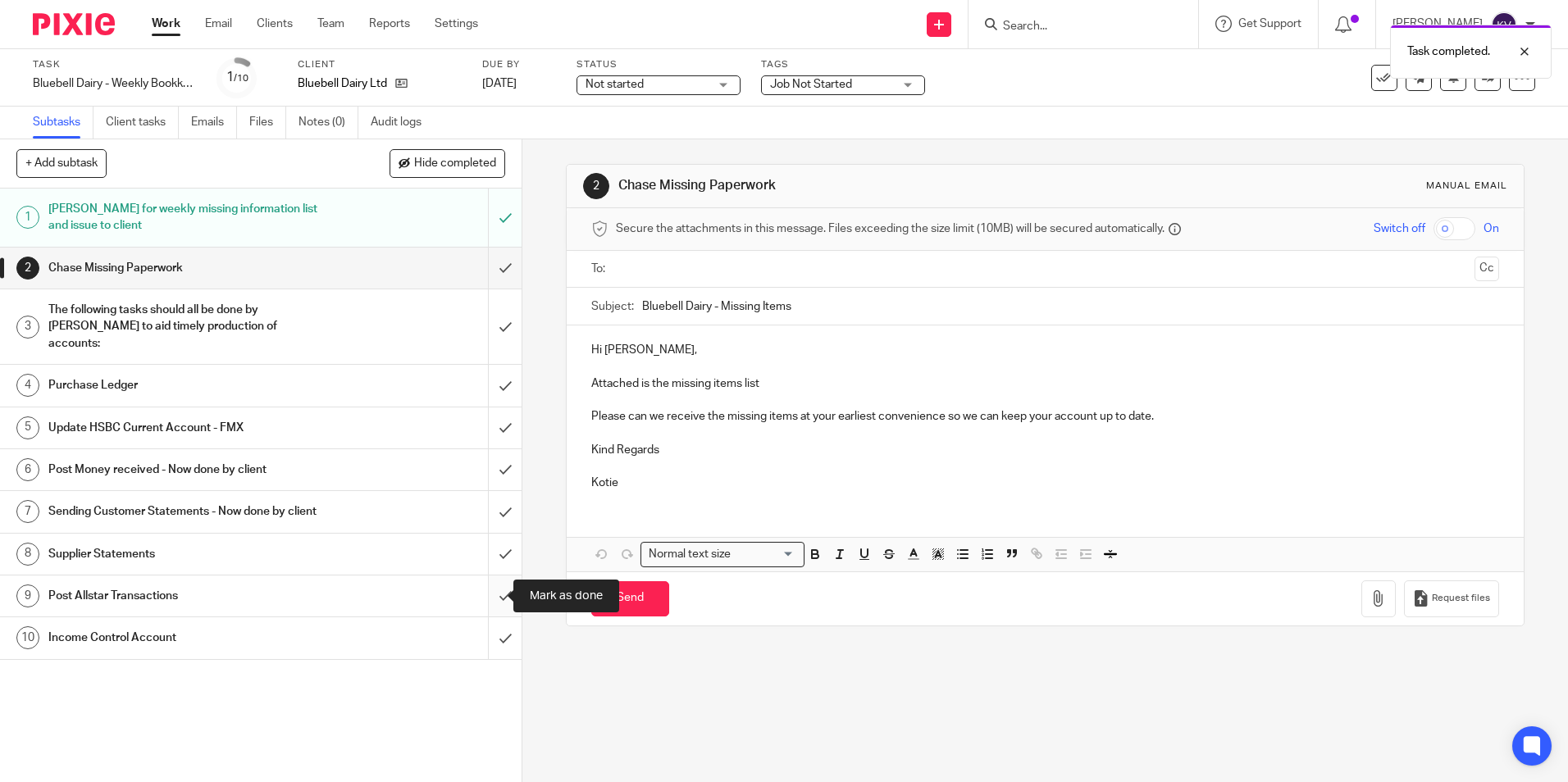
click at [485, 592] on input "submit" at bounding box center [260, 596] width 522 height 41
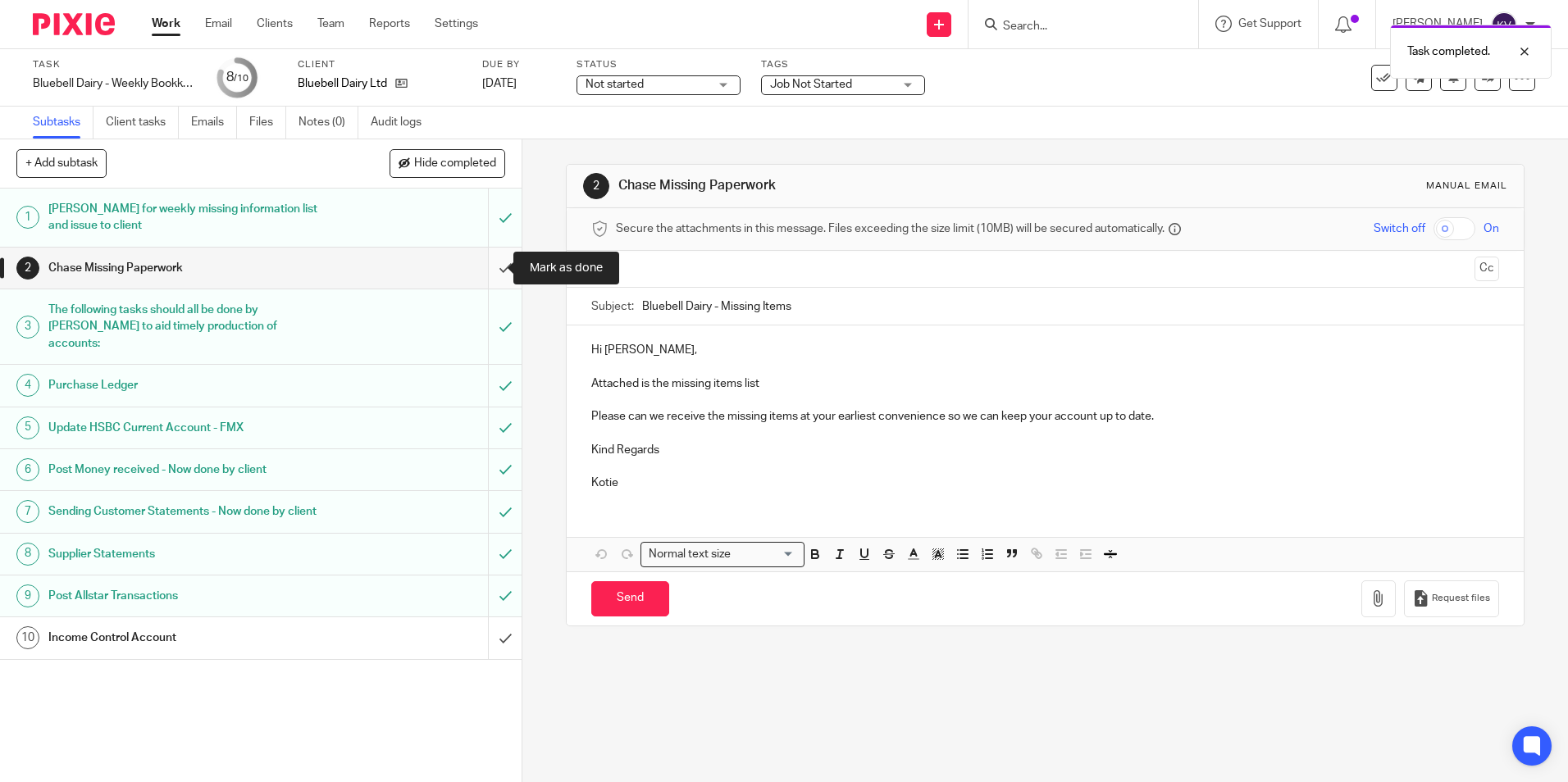
click at [485, 252] on input "submit" at bounding box center [260, 268] width 522 height 41
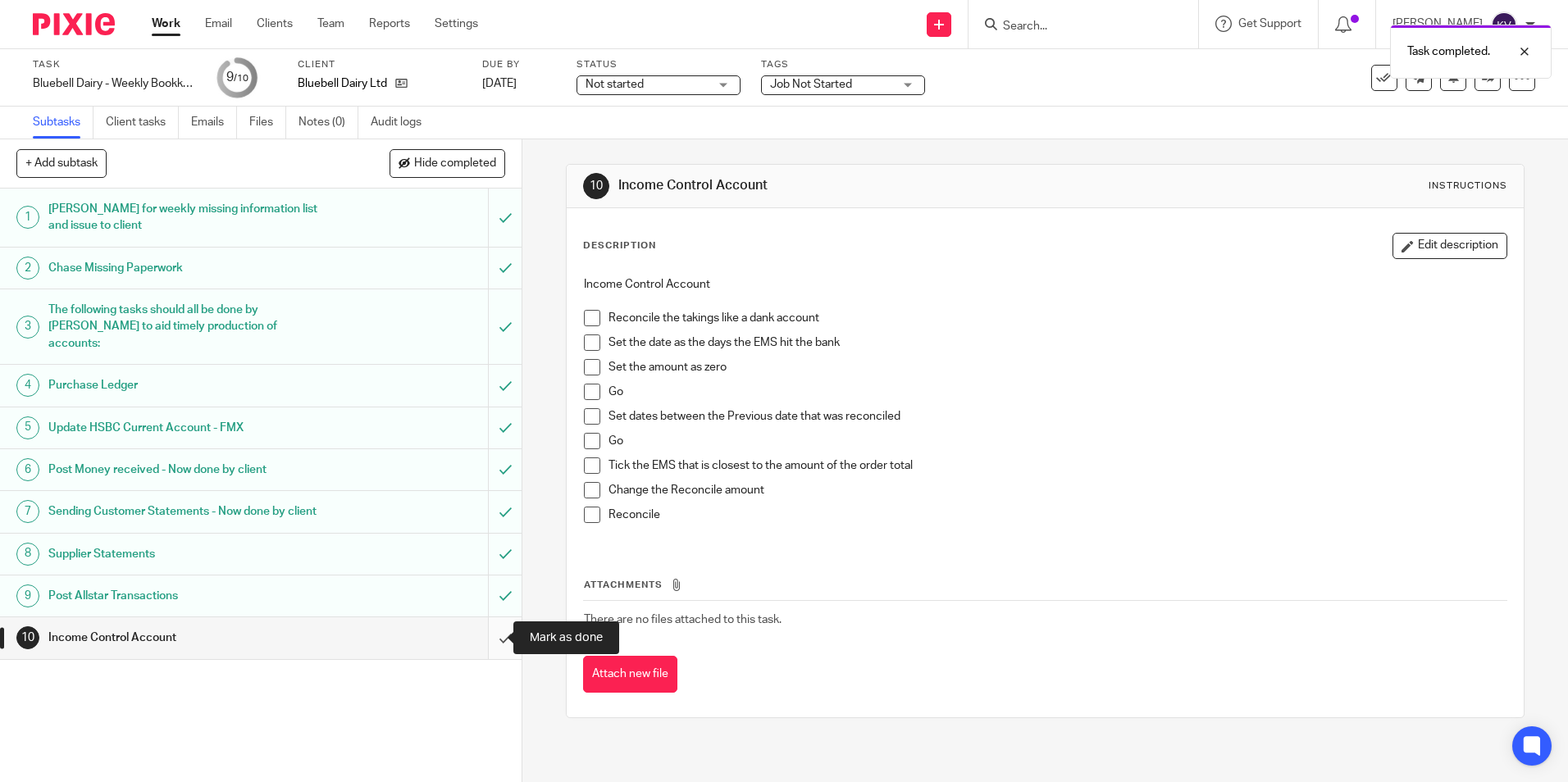
click at [488, 638] on input "submit" at bounding box center [260, 638] width 522 height 41
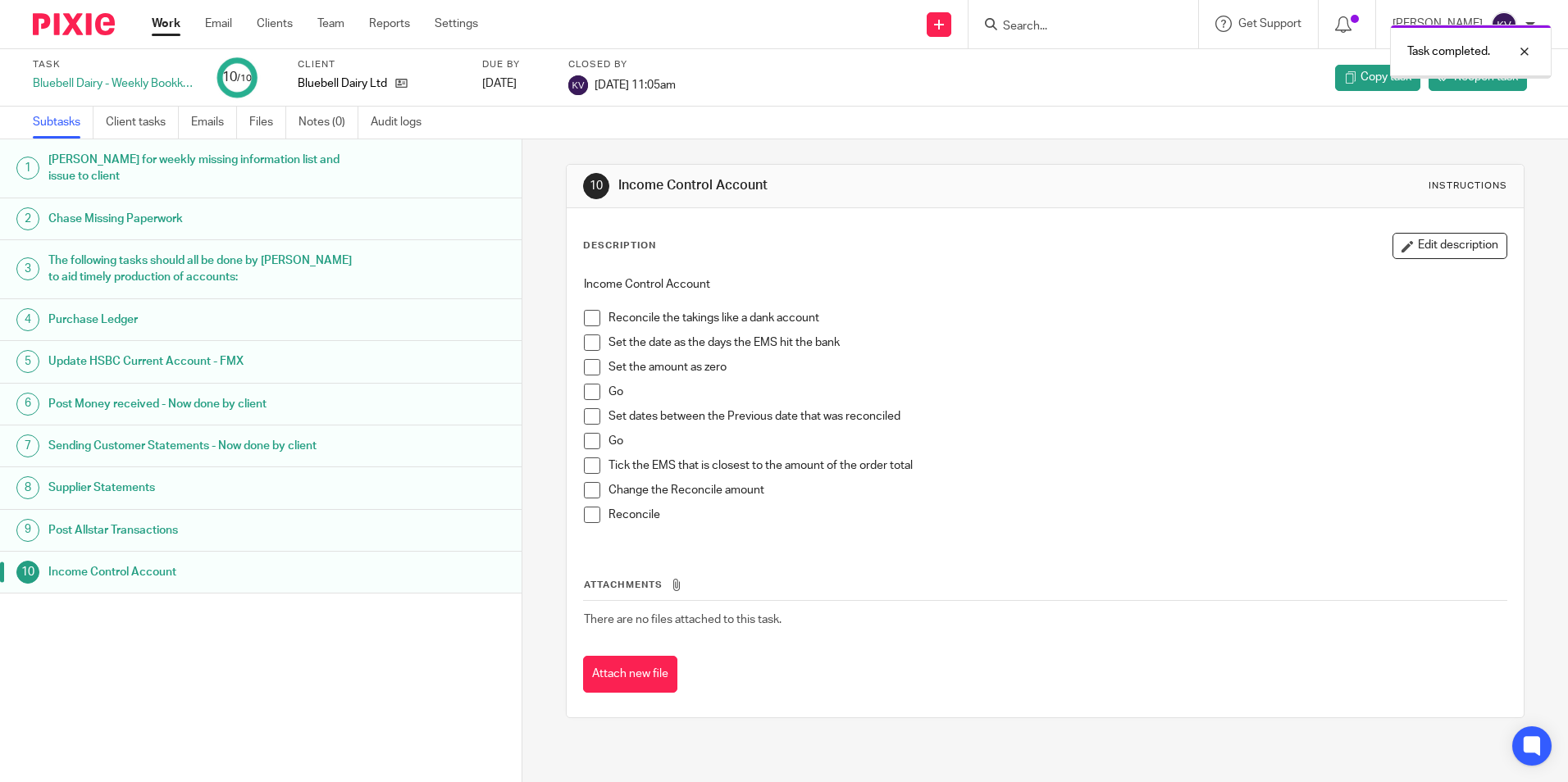
click at [165, 28] on link "Work" at bounding box center [166, 23] width 29 height 16
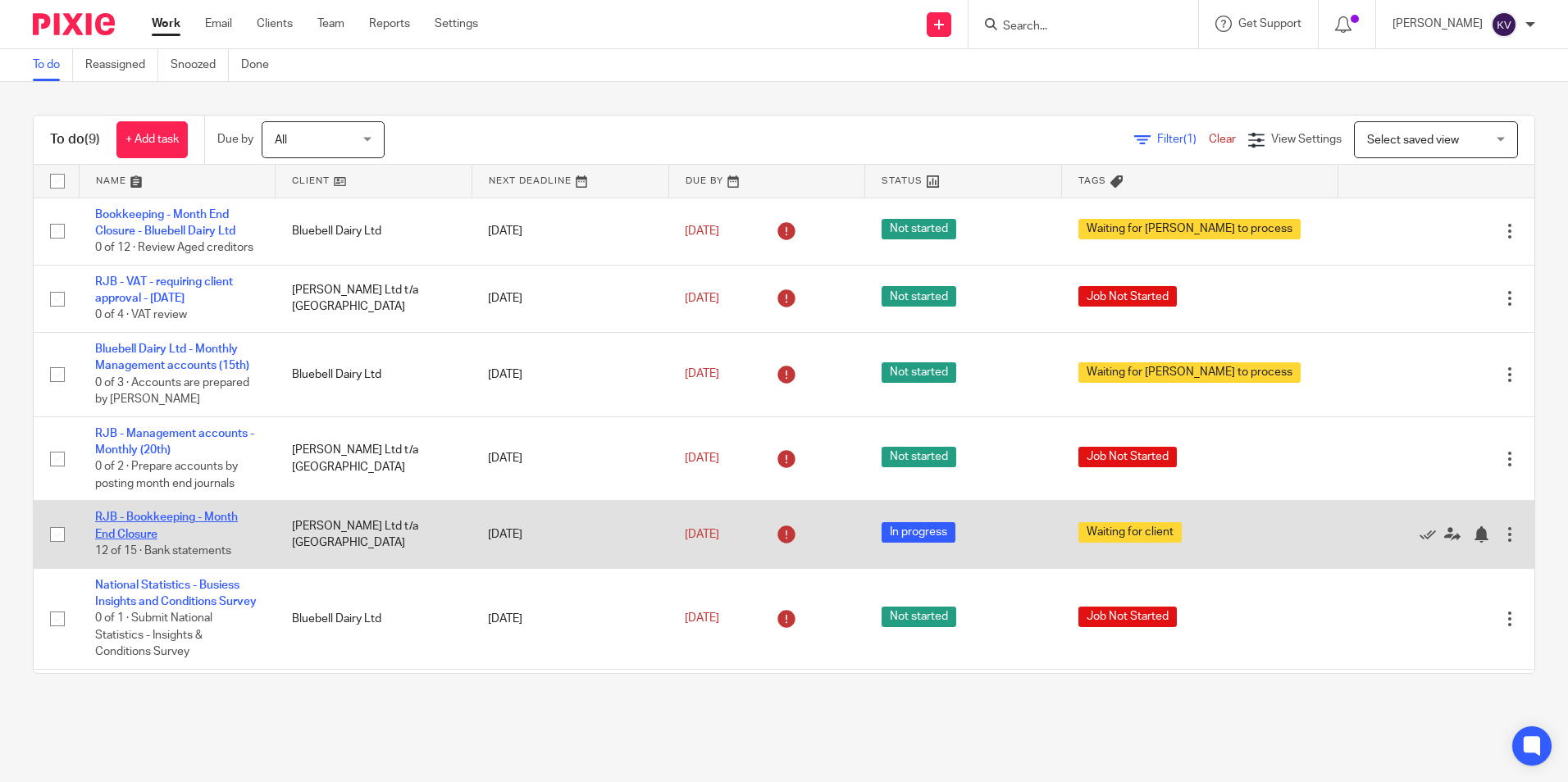
click at [119, 515] on link "RJB - Bookkeeping - Month End Closure" at bounding box center [167, 525] width 143 height 28
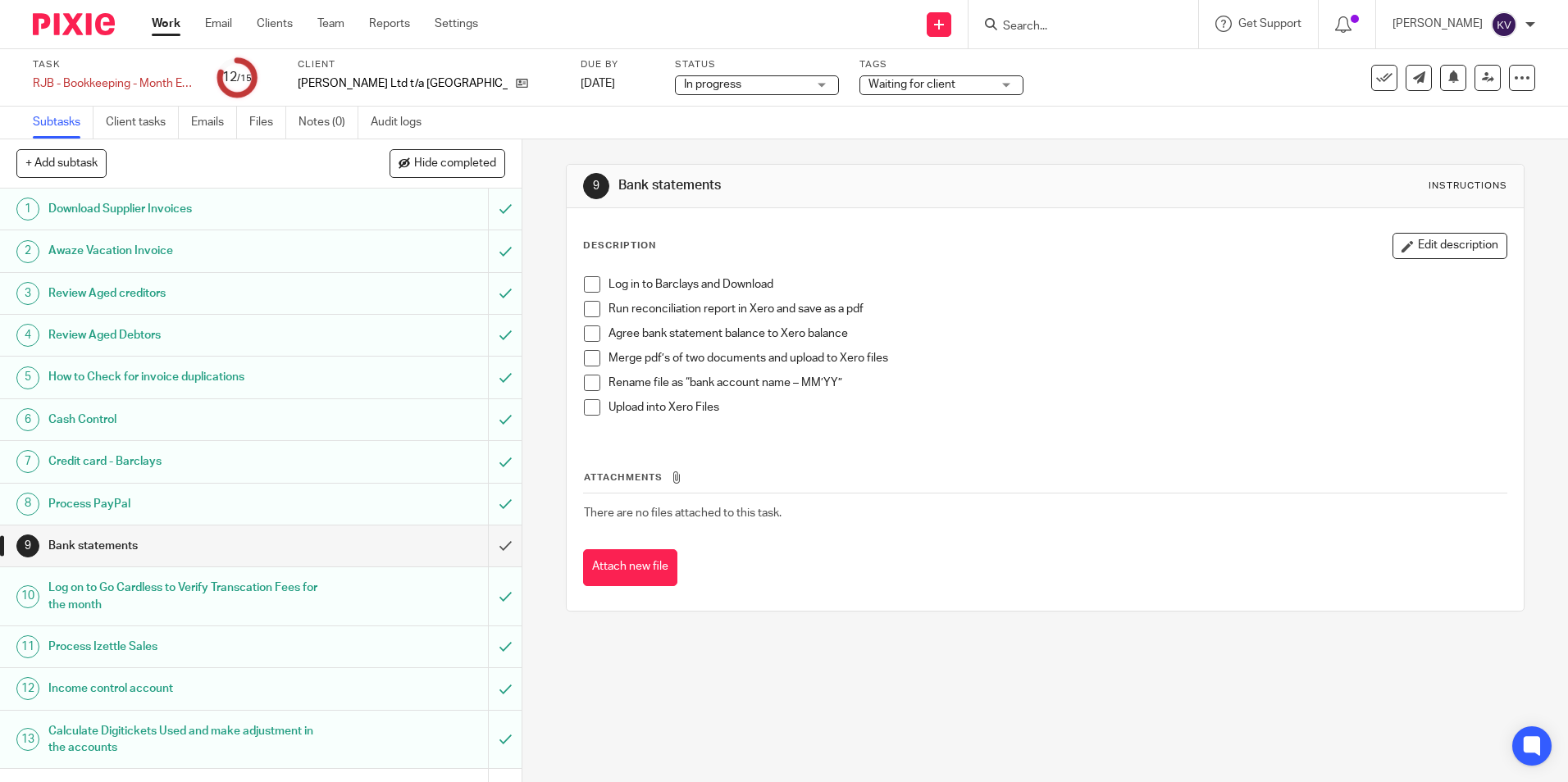
click at [153, 20] on link "Work" at bounding box center [166, 23] width 29 height 16
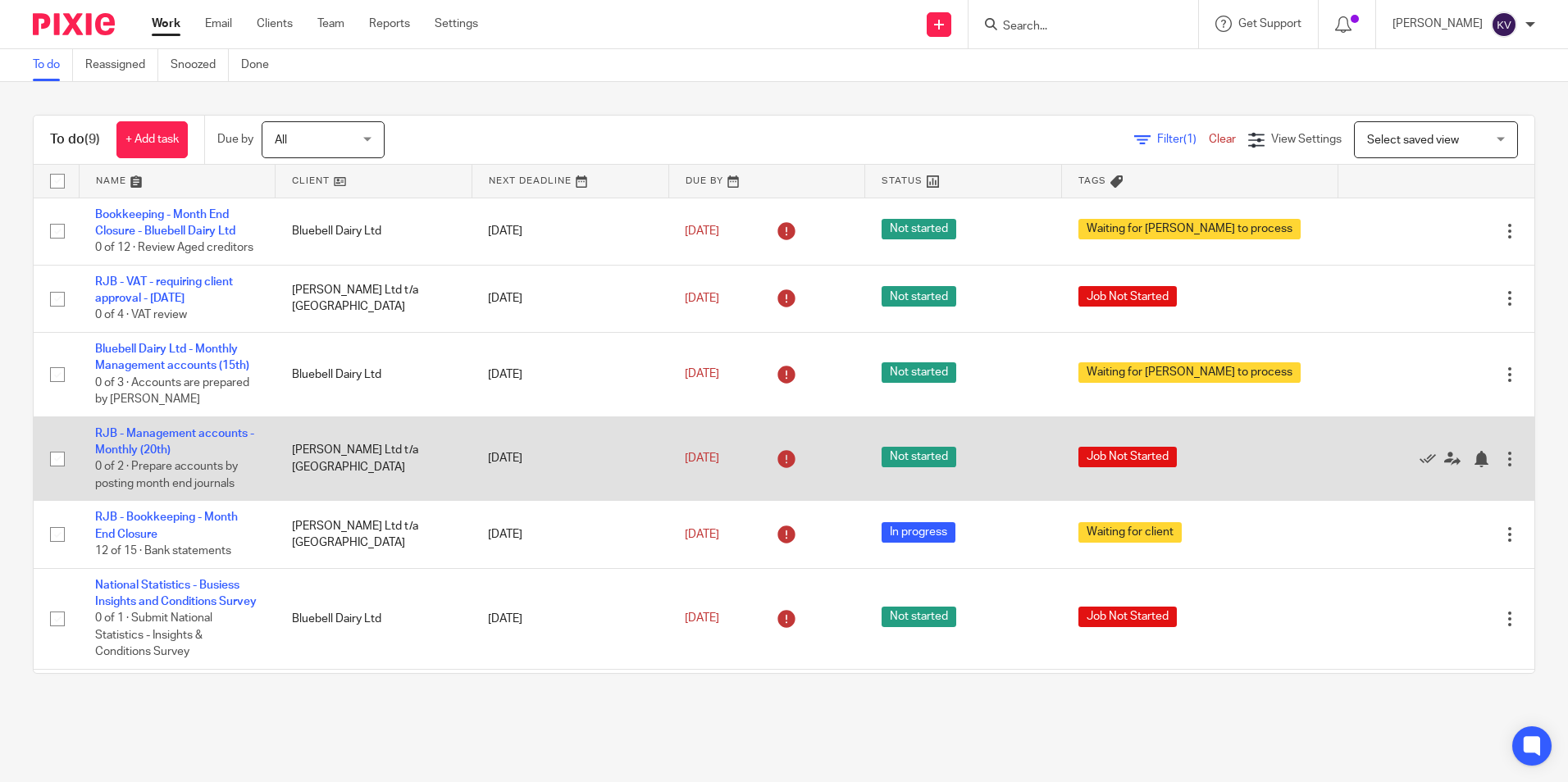
click at [115, 442] on td "RJB - Management accounts - Monthly (20th) 0 of 2 · Prepare accounts by posting…" at bounding box center [177, 458] width 197 height 84
click at [112, 432] on link "RJB - Management accounts - Monthly (20th)" at bounding box center [175, 442] width 159 height 28
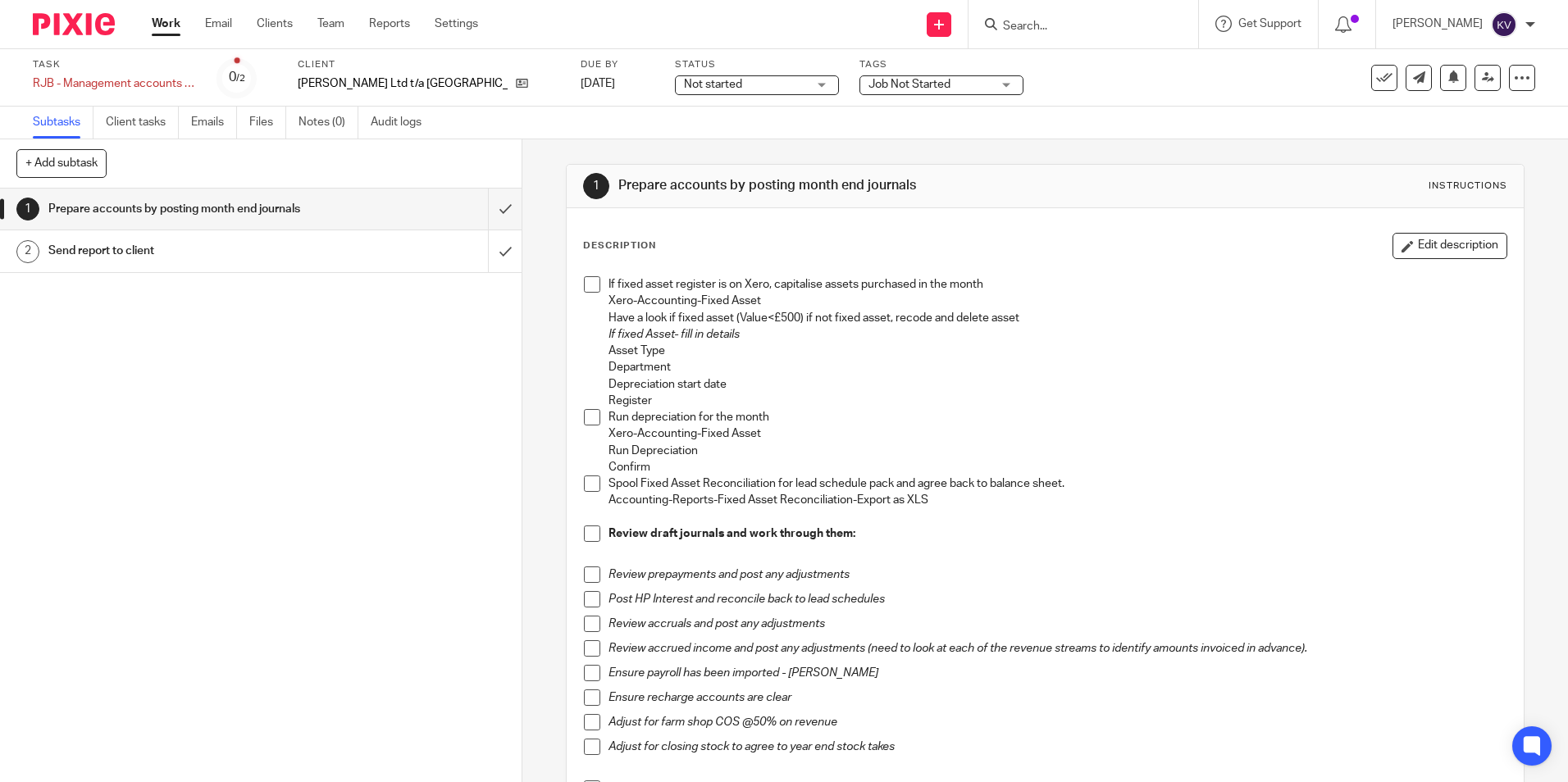
click at [592, 596] on span at bounding box center [592, 599] width 16 height 16
click at [591, 282] on span at bounding box center [592, 284] width 16 height 16
click at [584, 410] on span at bounding box center [592, 417] width 16 height 16
click at [592, 486] on span at bounding box center [592, 483] width 16 height 16
